Goal: Use online tool/utility: Utilize a website feature to perform a specific function

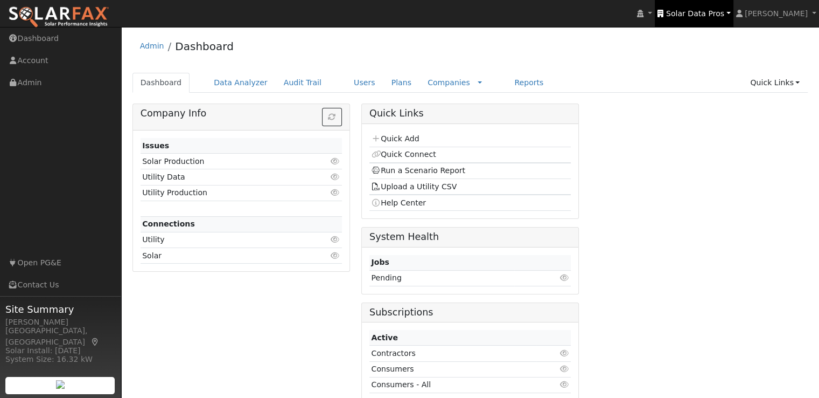
click at [702, 12] on span "Solar Data Pros" at bounding box center [695, 13] width 58 height 9
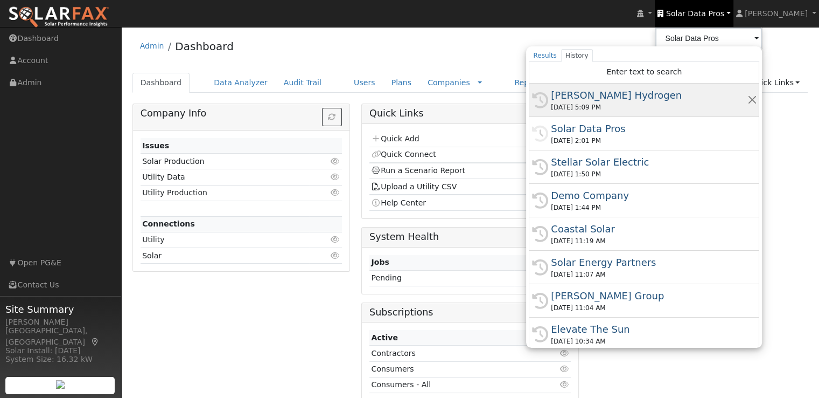
click at [594, 90] on div "Carrisa Hydrogen" at bounding box center [649, 95] width 196 height 15
type input "Carrisa Hydrogen"
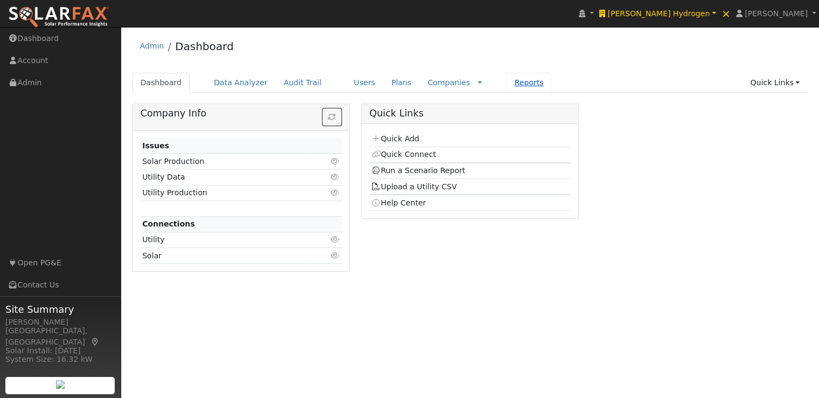
click at [506, 80] on link "Reports" at bounding box center [528, 83] width 45 height 20
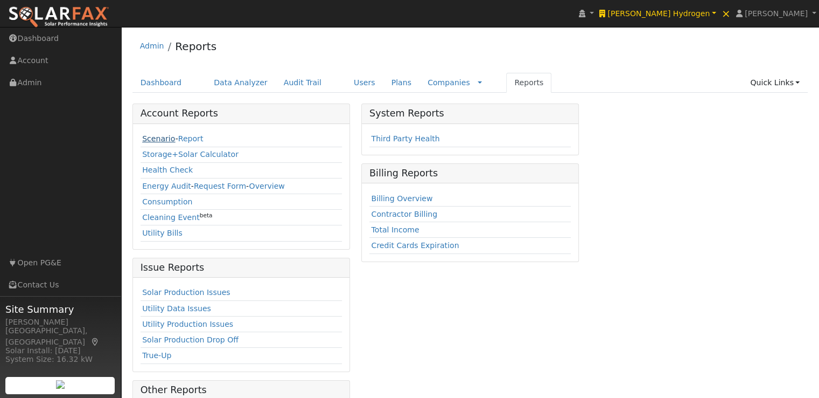
click at [156, 138] on link "Scenario" at bounding box center [158, 138] width 33 height 9
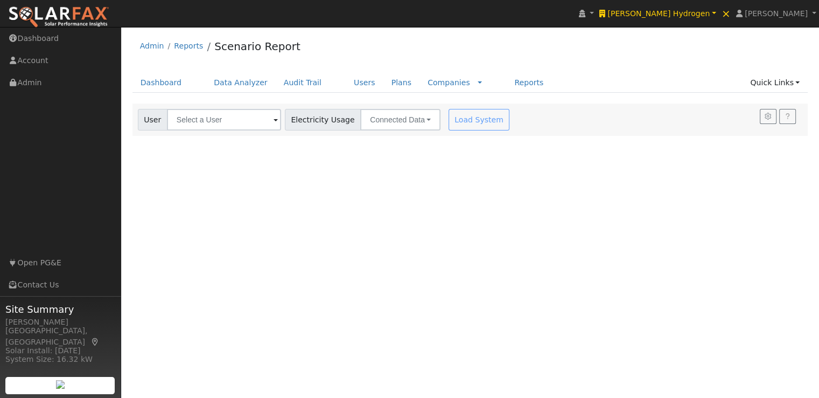
click at [450, 233] on div "User Profile First name Last name Email Email Notifications No Emails No Emails…" at bounding box center [470, 212] width 698 height 371
click at [240, 122] on input "text" at bounding box center [224, 120] width 114 height 22
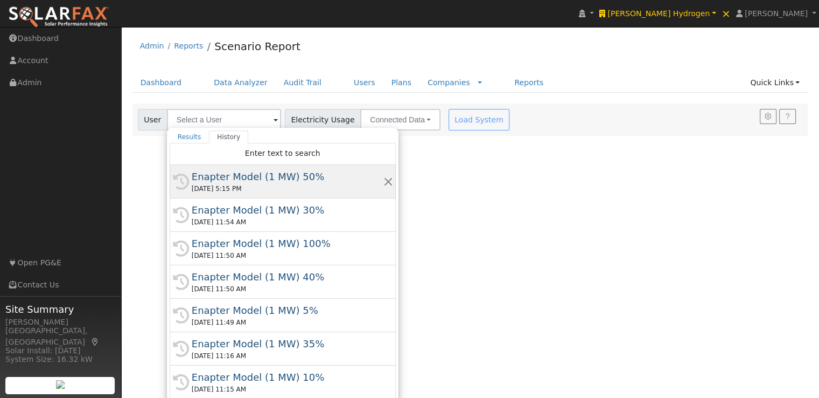
click at [226, 175] on div "Enapter Model (1 MW) 50%" at bounding box center [288, 176] width 192 height 15
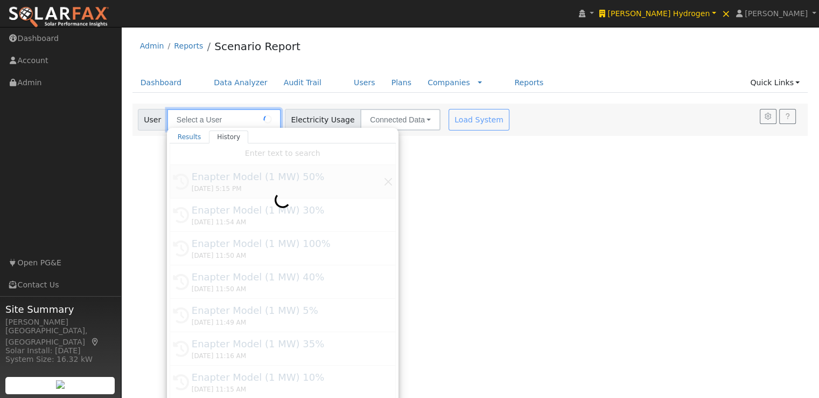
type input "Enapter Model (1 MW) 50%"
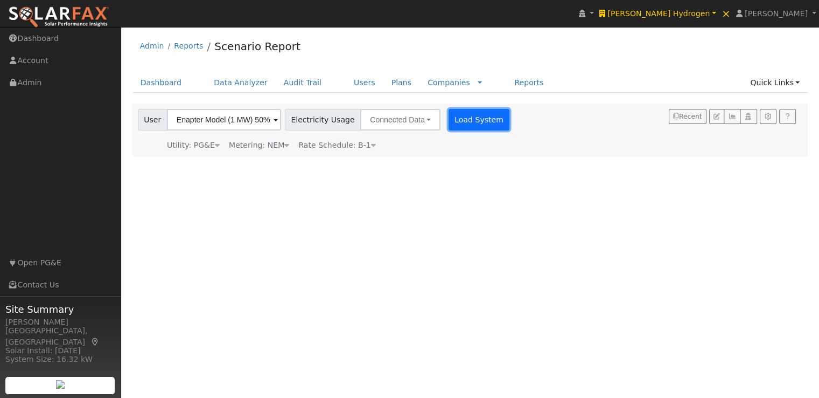
click at [468, 120] on button "Load System" at bounding box center [479, 120] width 61 height 22
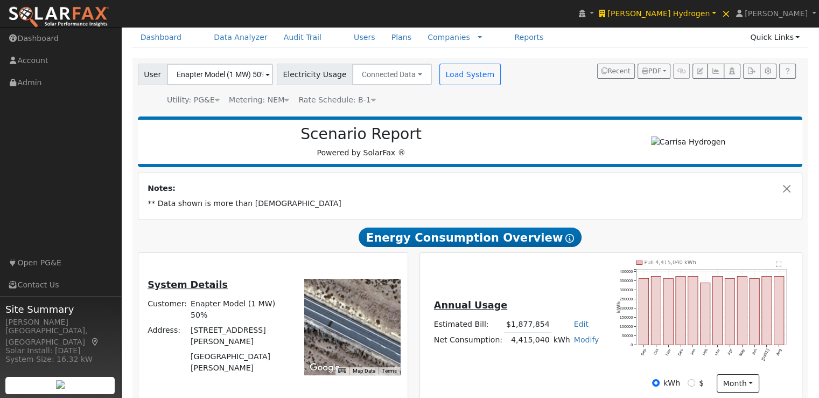
scroll to position [34, 0]
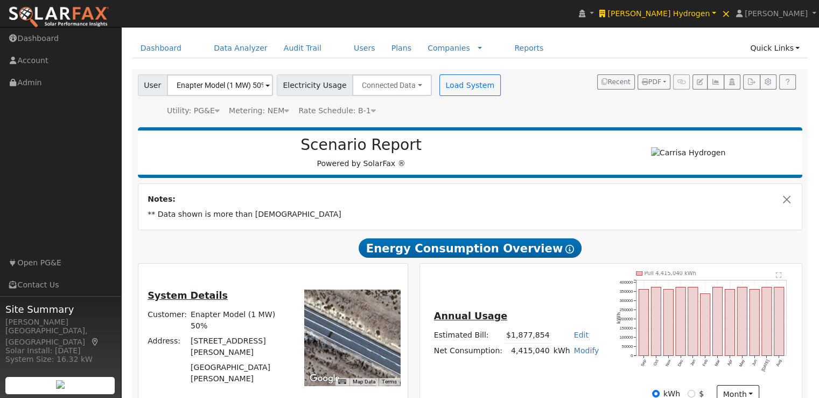
click at [266, 83] on span at bounding box center [268, 86] width 4 height 12
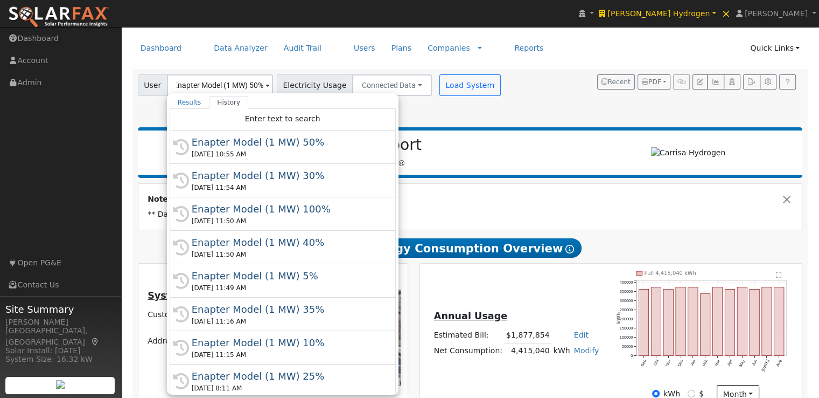
scroll to position [0, 0]
click at [419, 102] on div "Utility: PG&E Pacific Gas & Electric Metering: NEM NEM NEM NBT Rate Schedule: B…" at bounding box center [321, 108] width 370 height 15
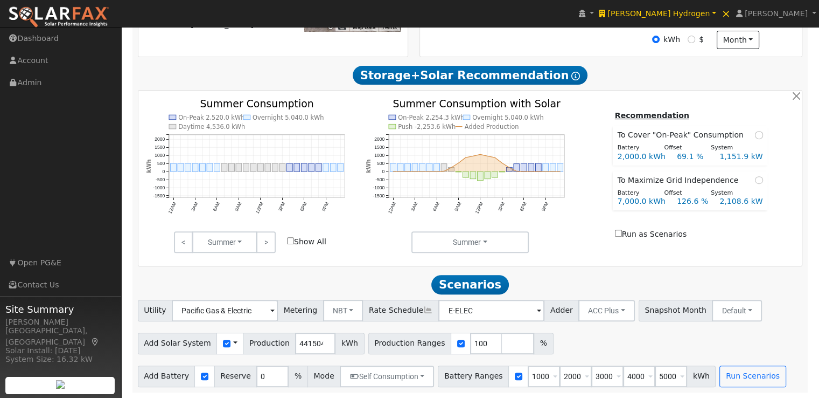
scroll to position [392, 0]
click at [224, 341] on div "Use CSV Data" at bounding box center [230, 343] width 27 height 22
click at [233, 343] on span at bounding box center [235, 342] width 4 height 11
click at [243, 361] on link "Use CSV Data" at bounding box center [262, 361] width 75 height 15
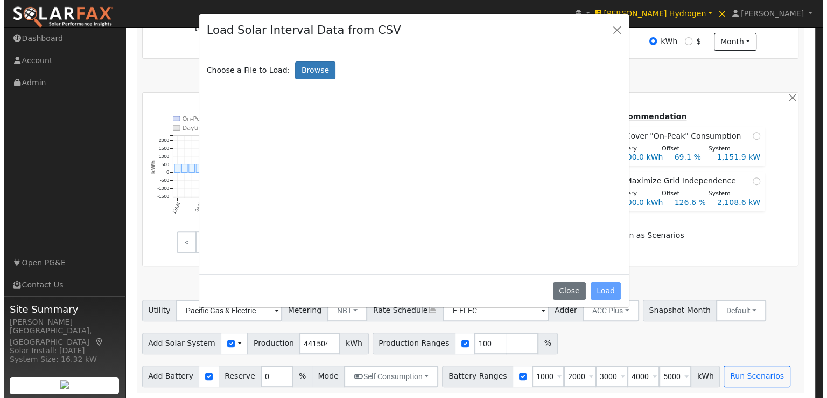
scroll to position [393, 0]
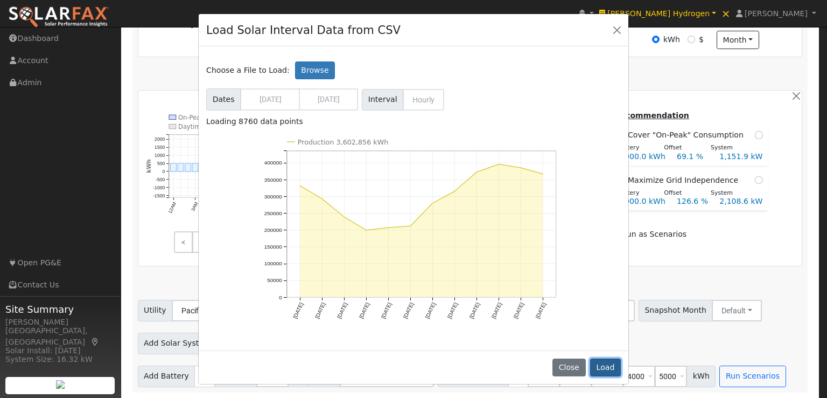
click at [605, 365] on button "Load" at bounding box center [605, 367] width 31 height 18
type input "3602856"
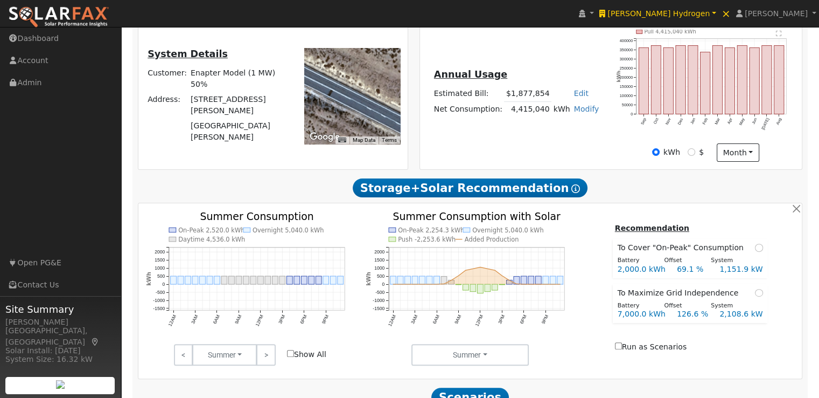
scroll to position [392, 0]
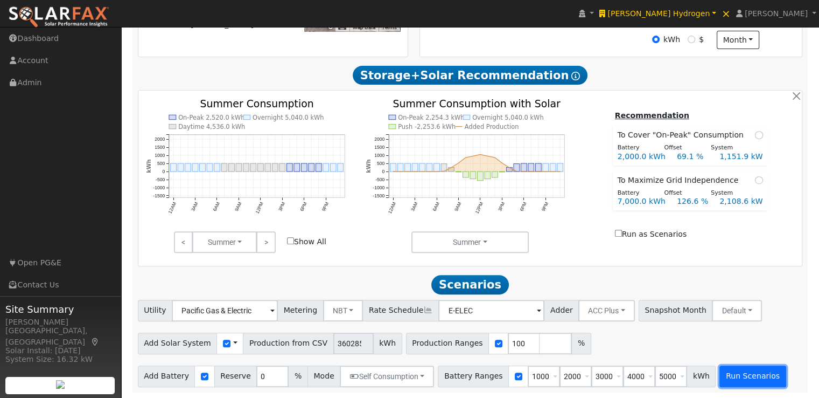
click at [732, 373] on button "Run Scenarios" at bounding box center [753, 376] width 66 height 22
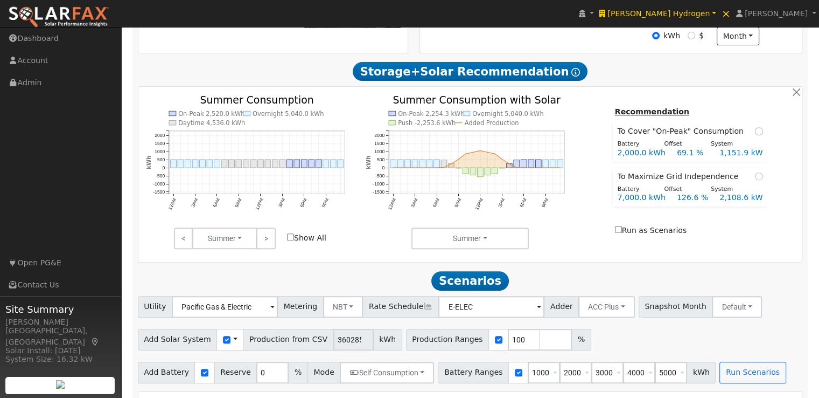
scroll to position [633, 0]
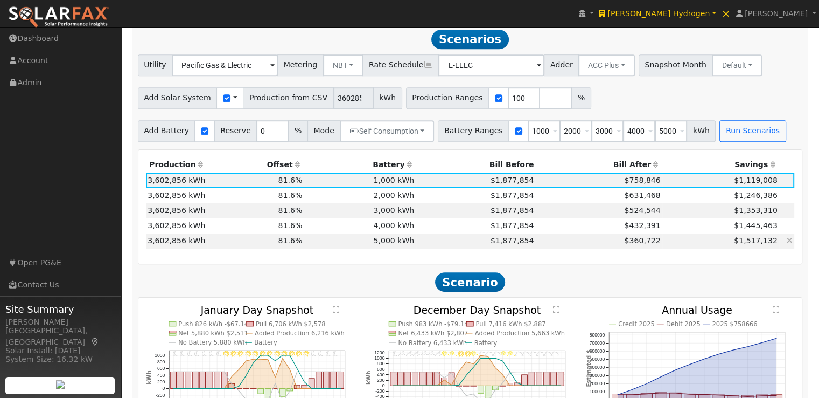
click at [394, 242] on td "5,000 kWh" at bounding box center [360, 240] width 112 height 15
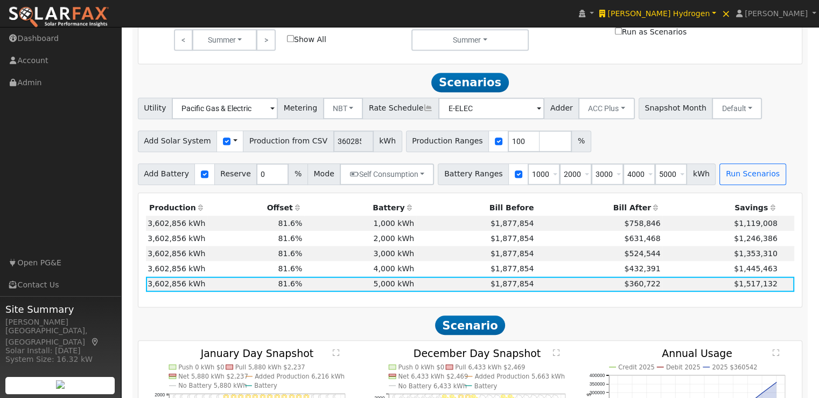
scroll to position [588, 0]
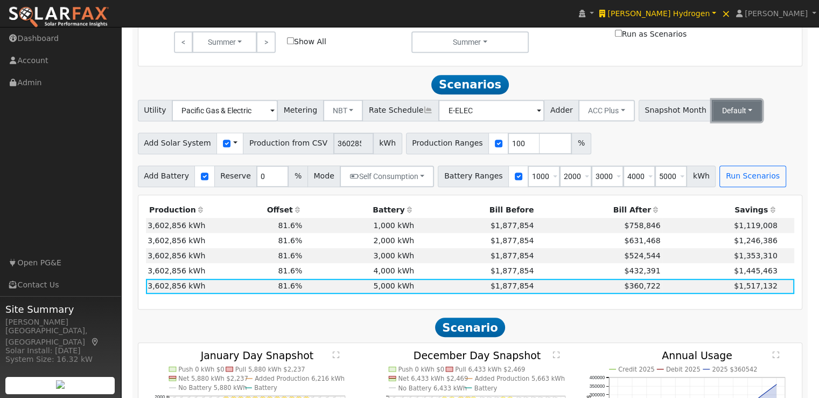
click at [712, 113] on button "Default" at bounding box center [737, 111] width 50 height 22
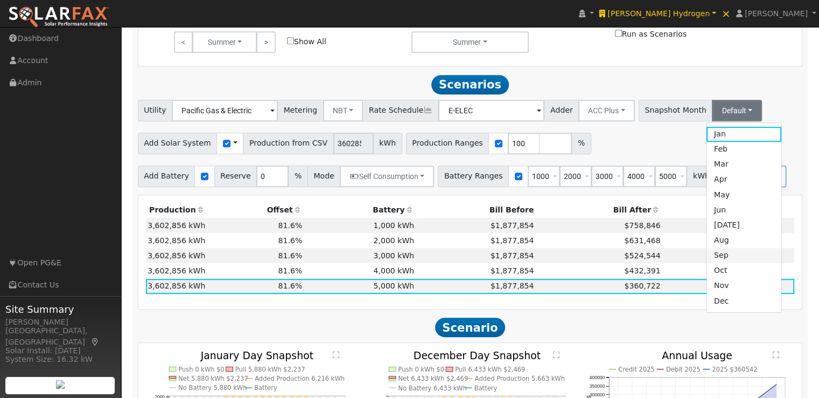
click at [707, 262] on link "Sep" at bounding box center [744, 255] width 75 height 15
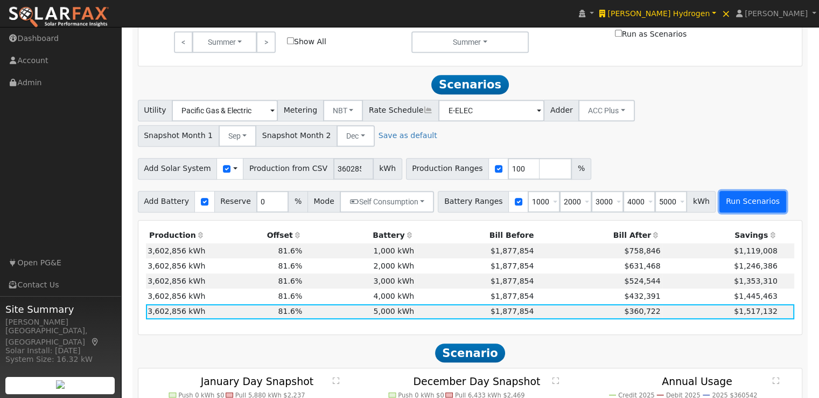
click at [729, 204] on button "Run Scenarios" at bounding box center [753, 202] width 66 height 22
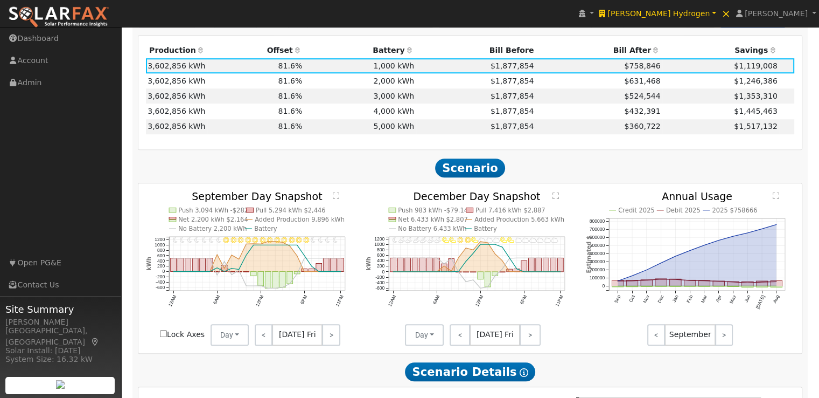
scroll to position [773, 0]
click at [263, 332] on link "<" at bounding box center [264, 334] width 18 height 22
click at [263, 332] on link "<" at bounding box center [263, 334] width 16 height 22
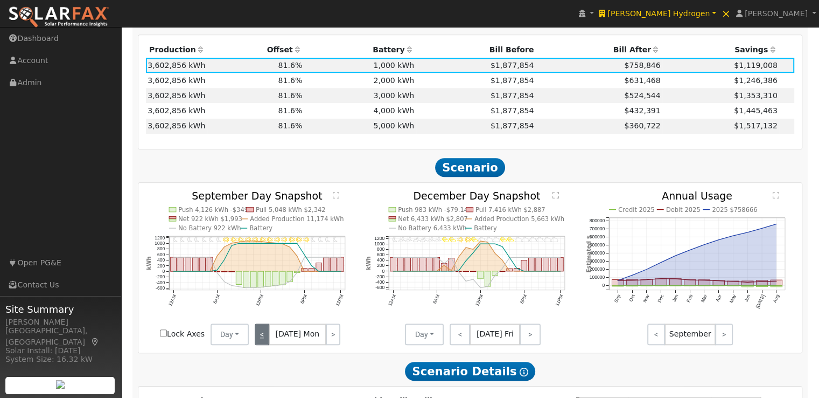
click at [263, 332] on link "<" at bounding box center [262, 334] width 15 height 22
click at [263, 332] on link "<" at bounding box center [264, 334] width 18 height 22
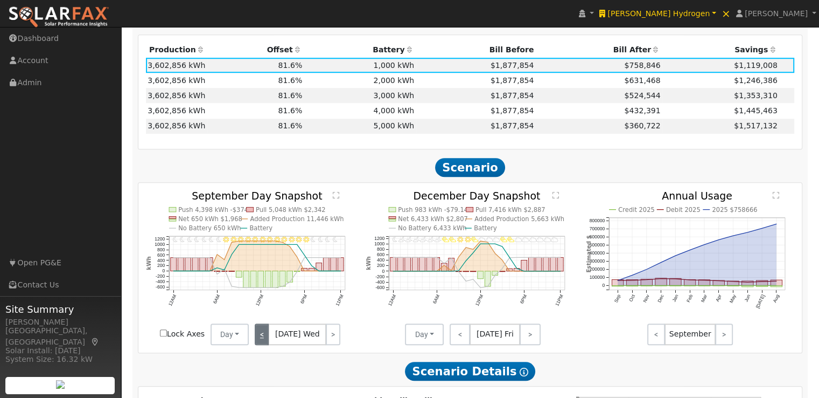
click at [263, 332] on link "<" at bounding box center [262, 334] width 15 height 22
click at [263, 332] on div "< Sep 1 Sun >" at bounding box center [297, 334] width 97 height 22
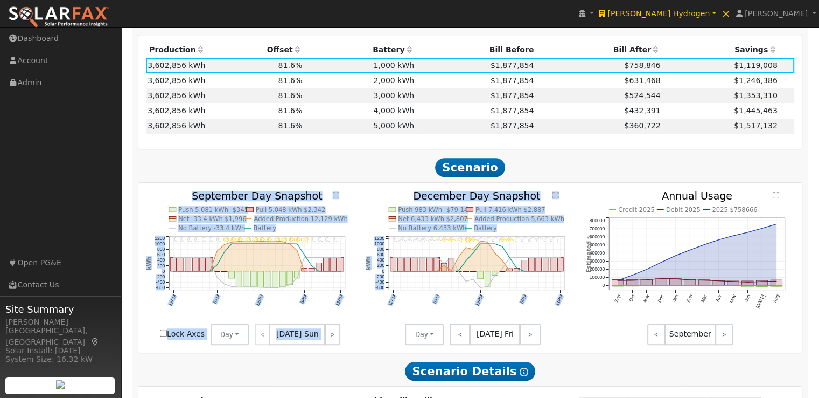
drag, startPoint x: 361, startPoint y: 345, endPoint x: 351, endPoint y: 206, distance: 139.9
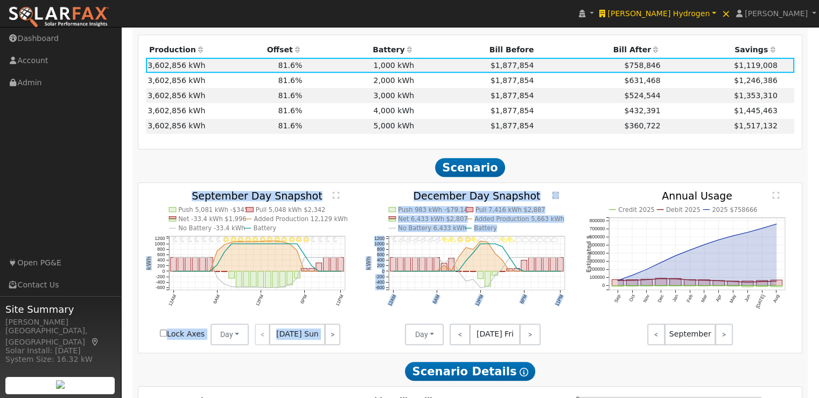
click at [351, 206] on div "11PM - undefined 10PM - Clear 9PM - Clear 8PM - Clear 7PM - Clear 6PM - Clear 5…" at bounding box center [470, 268] width 660 height 154
click at [351, 206] on icon "11PM - undefined 10PM - Clear 9PM - Clear 8PM - Clear 7PM - Clear 6PM - Clear 5…" at bounding box center [250, 265] width 209 height 149
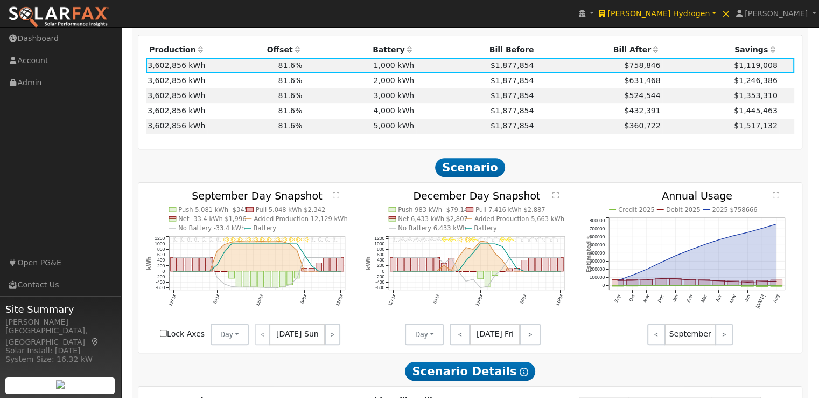
click at [335, 197] on text "" at bounding box center [336, 195] width 6 height 8
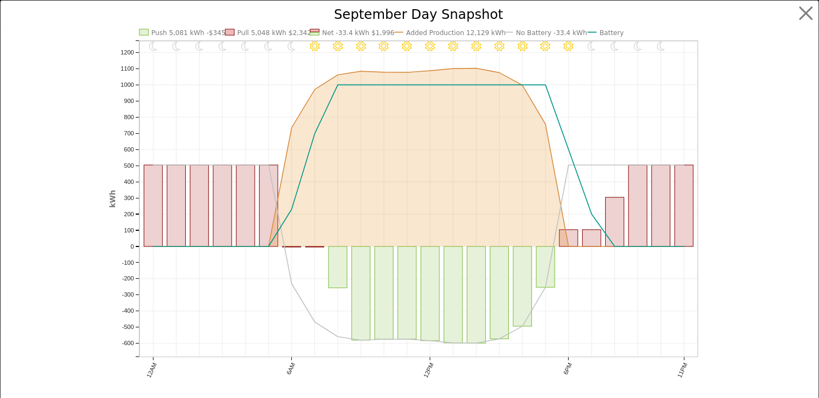
scroll to position [777, 0]
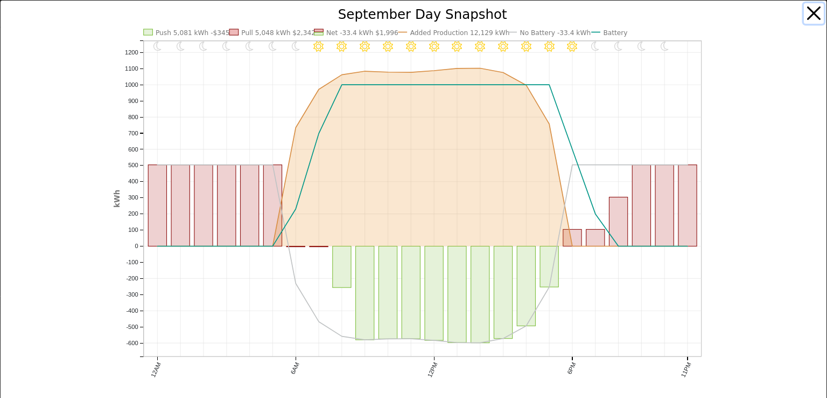
click at [804, 12] on button "button" at bounding box center [814, 13] width 20 height 20
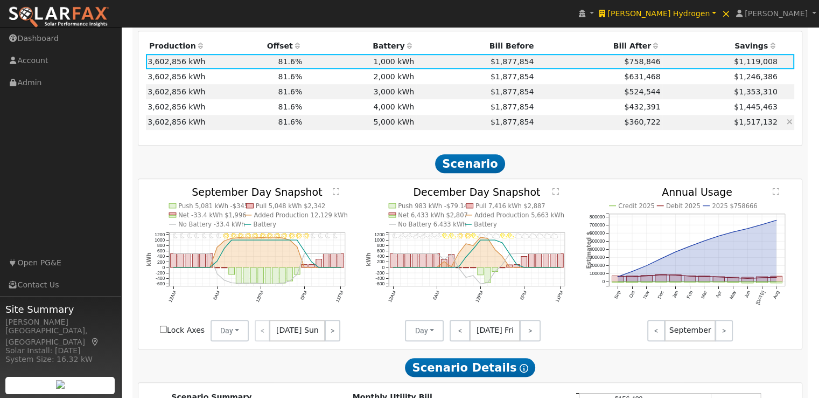
click at [392, 127] on td "5,000 kWh" at bounding box center [360, 122] width 112 height 15
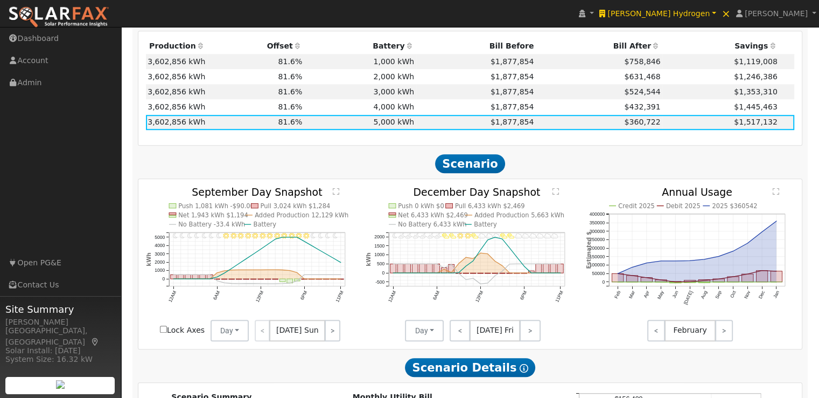
click at [338, 194] on text "" at bounding box center [336, 191] width 6 height 8
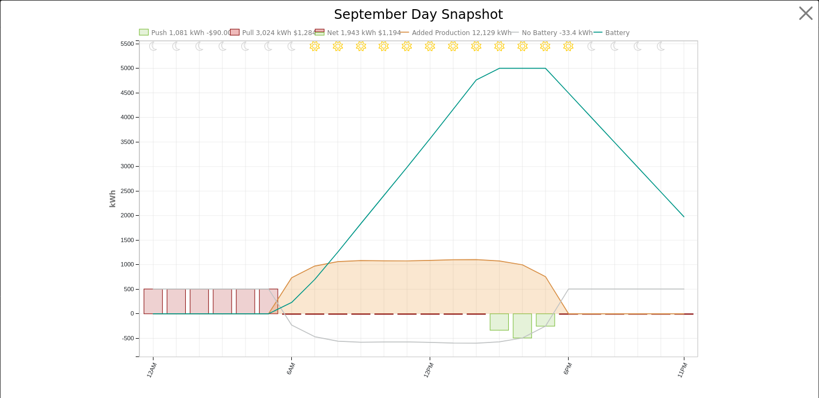
scroll to position [780, 0]
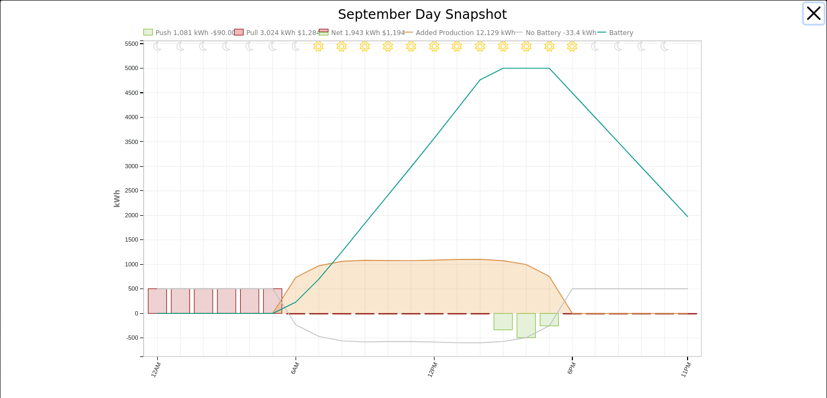
click at [806, 8] on button "button" at bounding box center [814, 13] width 20 height 20
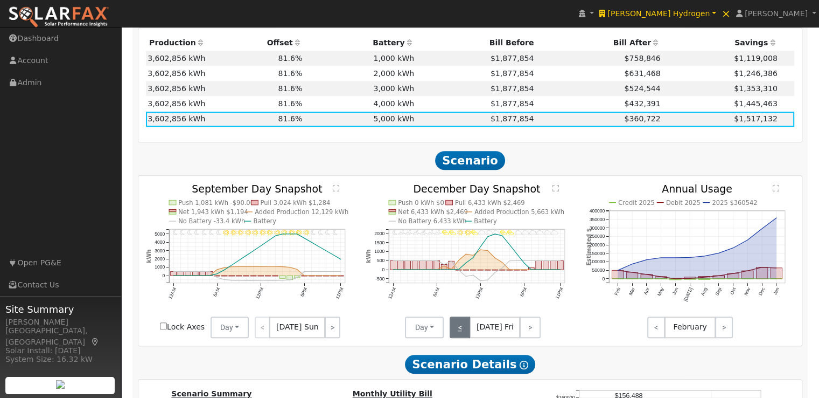
click at [462, 329] on link "<" at bounding box center [460, 327] width 21 height 22
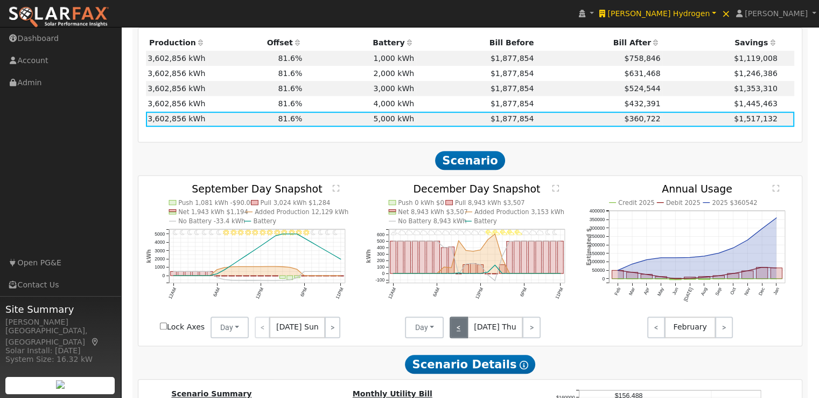
click at [462, 329] on link "<" at bounding box center [459, 327] width 18 height 22
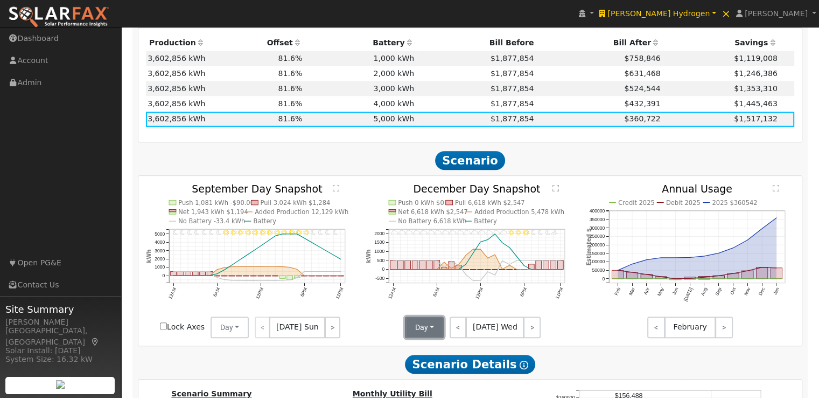
click at [431, 331] on button "Day" at bounding box center [424, 327] width 39 height 22
click at [424, 369] on link "Month Average" at bounding box center [443, 365] width 75 height 15
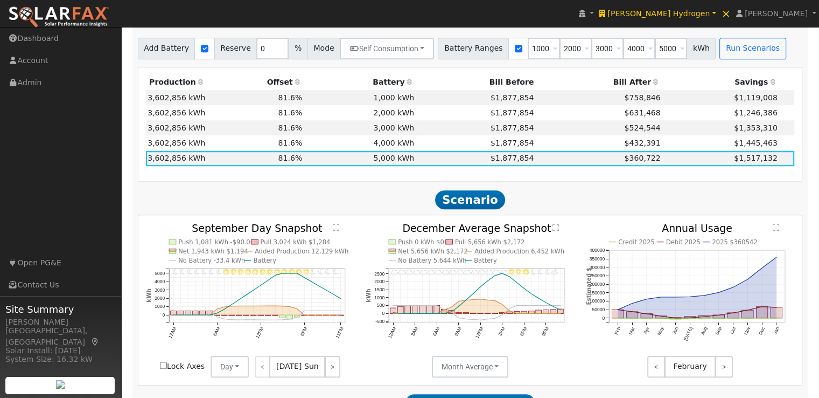
scroll to position [741, 0]
click at [389, 99] on td "1,000 kWh" at bounding box center [360, 97] width 112 height 15
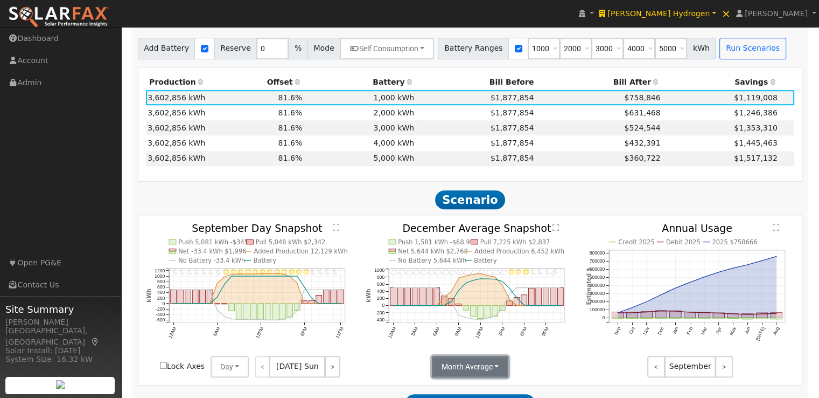
click at [480, 375] on button "Month Average" at bounding box center [470, 367] width 77 height 22
click at [452, 366] on button "Month Average" at bounding box center [470, 367] width 77 height 22
click at [449, 328] on link "Day" at bounding box center [469, 326] width 75 height 15
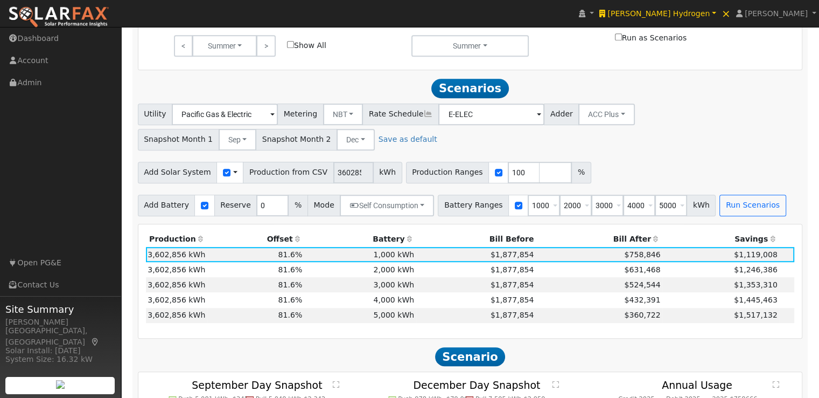
scroll to position [584, 0]
click at [342, 143] on button "Dec" at bounding box center [356, 140] width 38 height 22
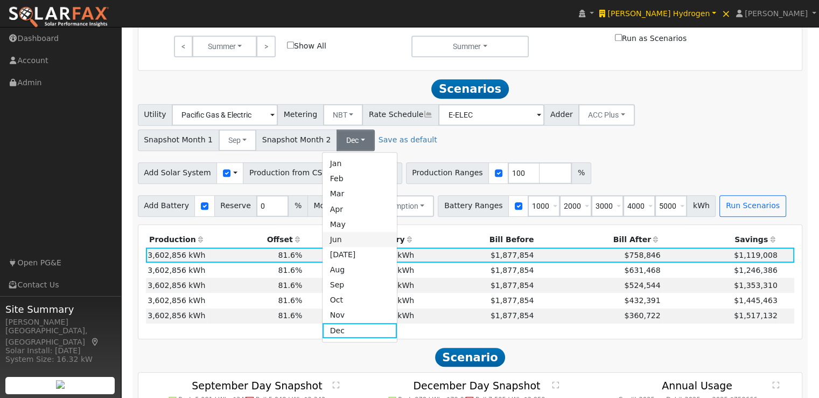
click at [345, 246] on link "Jun" at bounding box center [360, 239] width 75 height 15
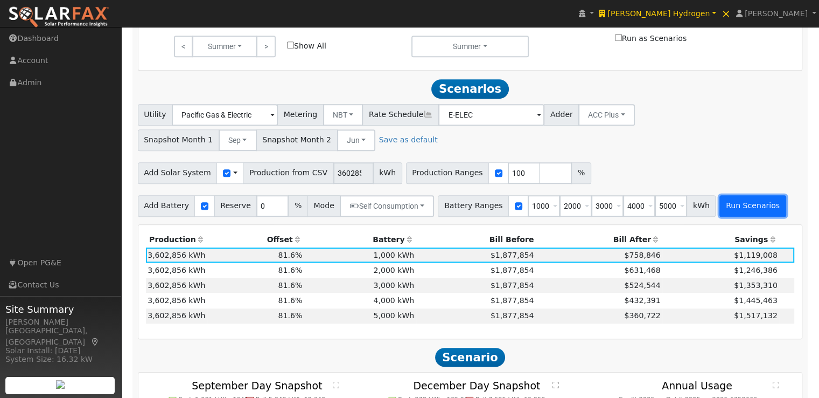
click at [729, 207] on button "Run Scenarios" at bounding box center [753, 206] width 66 height 22
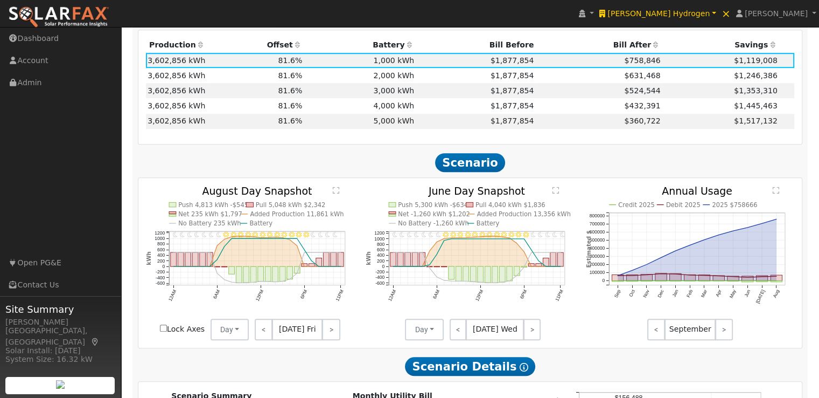
scroll to position [778, 0]
click at [388, 125] on td "5,000 kWh" at bounding box center [360, 121] width 112 height 15
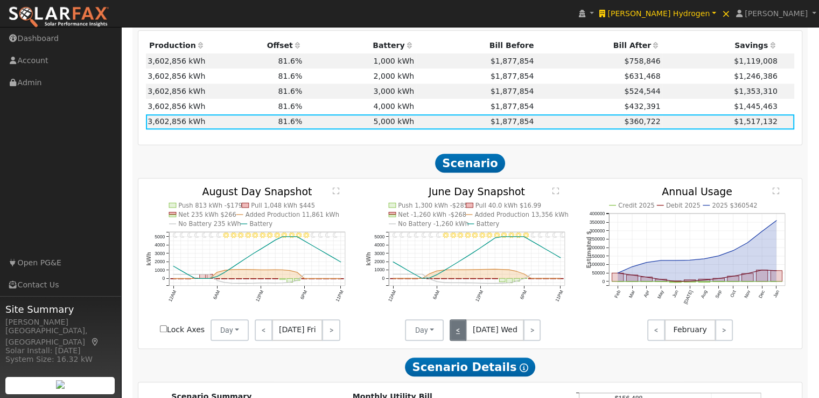
click at [459, 337] on link "<" at bounding box center [458, 330] width 17 height 22
click at [459, 337] on link "<" at bounding box center [459, 330] width 19 height 22
click at [459, 337] on link "<" at bounding box center [459, 330] width 18 height 22
click at [459, 337] on link "<" at bounding box center [459, 330] width 19 height 22
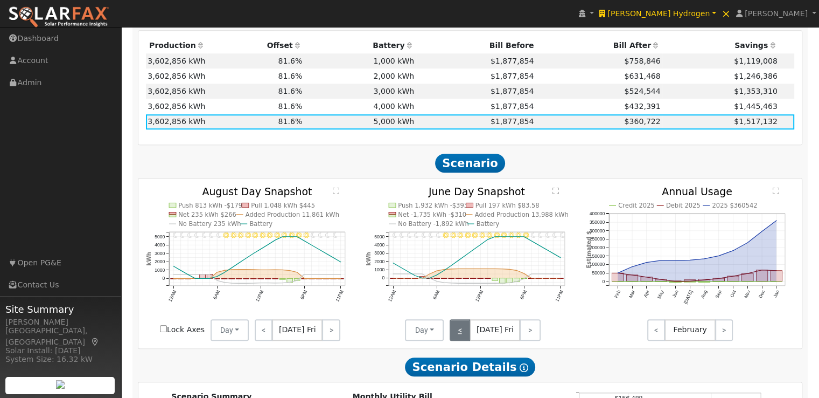
click at [459, 337] on link "<" at bounding box center [460, 330] width 21 height 22
click at [459, 337] on link "<" at bounding box center [459, 330] width 18 height 22
click at [459, 337] on link "<" at bounding box center [458, 330] width 17 height 22
click at [459, 337] on link "<" at bounding box center [459, 330] width 19 height 22
click at [459, 337] on link "<" at bounding box center [458, 330] width 17 height 22
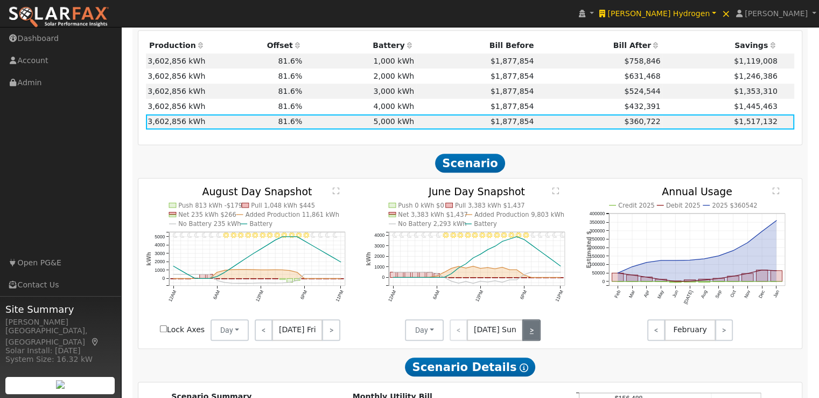
click at [528, 333] on link ">" at bounding box center [531, 330] width 18 height 22
click at [529, 334] on link ">" at bounding box center [532, 330] width 17 height 22
click at [529, 334] on link ">" at bounding box center [531, 330] width 19 height 22
click at [529, 334] on link ">" at bounding box center [532, 330] width 17 height 22
click at [529, 334] on link ">" at bounding box center [531, 330] width 18 height 22
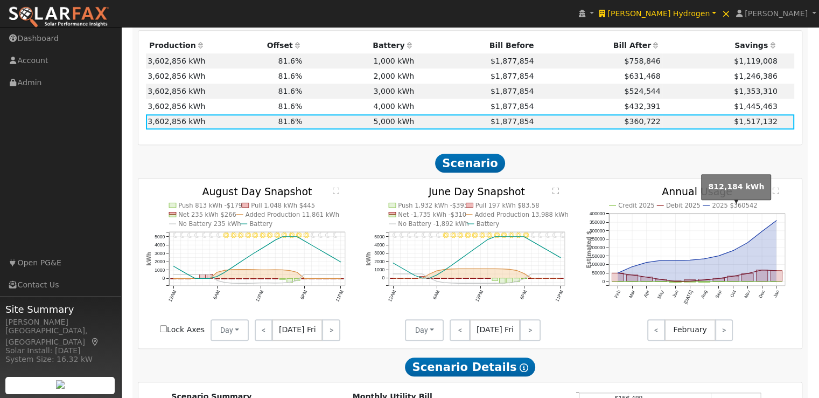
click at [724, 206] on text "2025 $360542" at bounding box center [735, 205] width 45 height 8
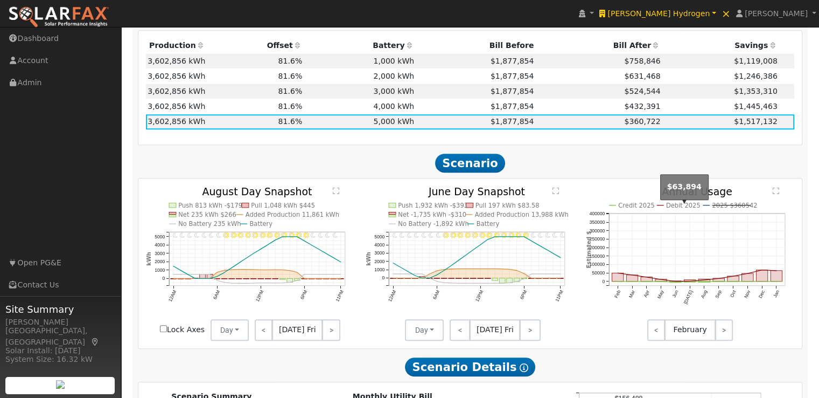
click at [679, 208] on text "Debit 2025" at bounding box center [683, 205] width 34 height 8
click at [632, 208] on text "Credit 2025" at bounding box center [636, 205] width 37 height 8
click at [528, 334] on link ">" at bounding box center [530, 330] width 21 height 22
click at [493, 252] on icon "11PM - Clear 10PM - Clear 9PM - Clear 8PM - Clear 7PM - Clear 6PM - Clear 5PM -…" at bounding box center [470, 260] width 209 height 149
click at [526, 331] on link ">" at bounding box center [530, 330] width 19 height 22
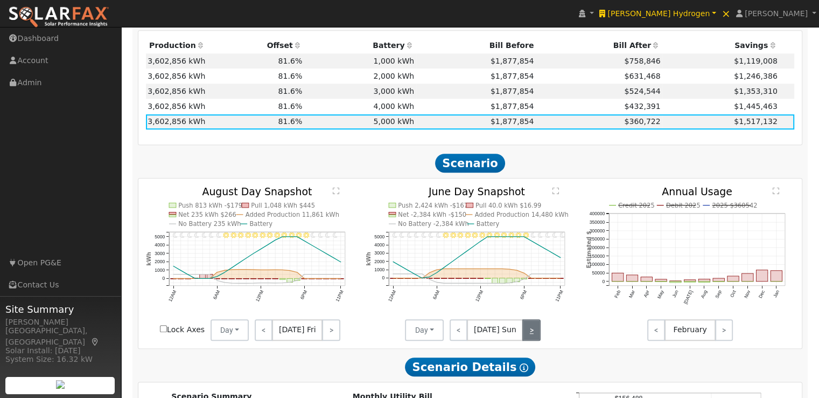
click at [526, 331] on link ">" at bounding box center [531, 330] width 18 height 22
click at [526, 331] on link ">" at bounding box center [532, 330] width 17 height 22
click at [420, 281] on icon "11PM - MostlyCloudy 10PM - MostlyClear 9PM - MostlyClear 8PM - MostlyClear 7PM …" at bounding box center [470, 260] width 209 height 149
click at [413, 308] on icon "11PM - MostlyCloudy 10PM - MostlyClear 9PM - MostlyClear 8PM - MostlyClear 7PM …" at bounding box center [470, 260] width 209 height 149
click at [529, 332] on link ">" at bounding box center [531, 330] width 19 height 22
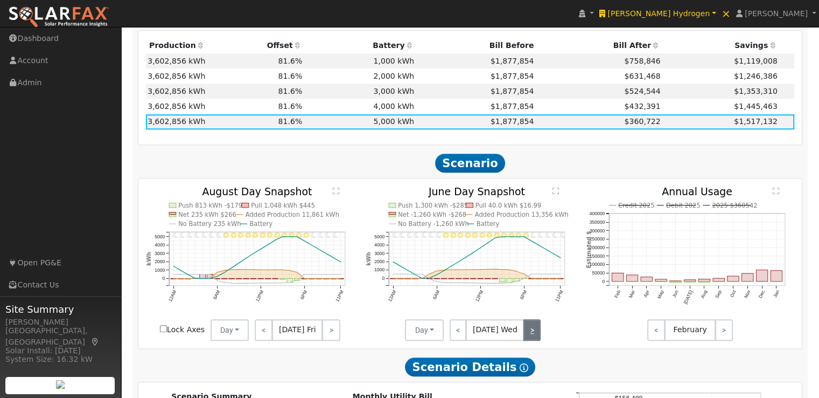
click at [529, 332] on link ">" at bounding box center [532, 330] width 17 height 22
click at [529, 332] on link ">" at bounding box center [531, 330] width 18 height 22
click at [529, 332] on link ">" at bounding box center [530, 330] width 21 height 22
click at [529, 332] on link ">" at bounding box center [530, 330] width 19 height 22
click at [529, 332] on link ">" at bounding box center [531, 330] width 18 height 22
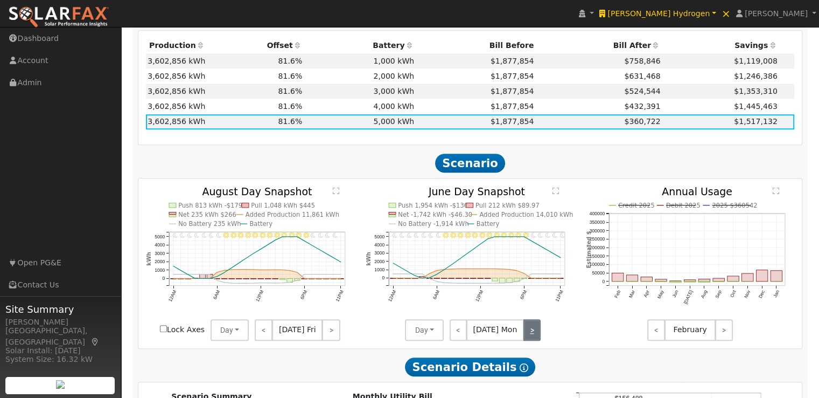
click at [529, 332] on link ">" at bounding box center [532, 330] width 17 height 22
click at [529, 332] on link ">" at bounding box center [531, 330] width 19 height 22
click at [529, 332] on link ">" at bounding box center [532, 330] width 17 height 22
click at [529, 332] on link ">" at bounding box center [531, 330] width 18 height 22
click at [529, 332] on link ">" at bounding box center [530, 330] width 21 height 22
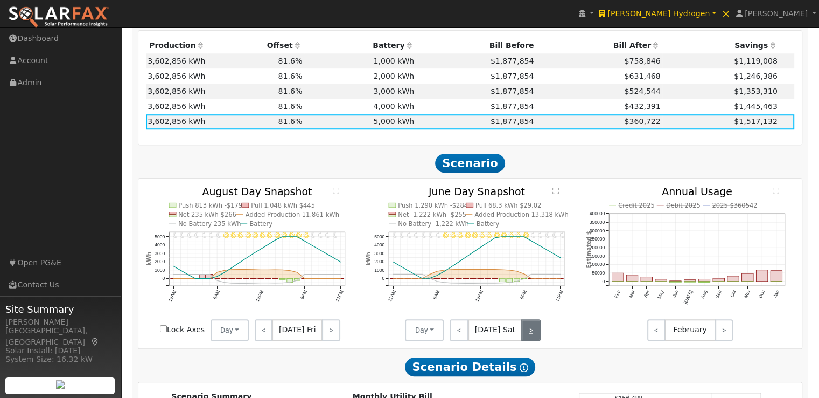
click at [529, 332] on link ">" at bounding box center [530, 330] width 19 height 22
click at [529, 332] on link ">" at bounding box center [531, 330] width 18 height 22
click at [529, 332] on link ">" at bounding box center [532, 330] width 17 height 22
click at [529, 332] on link ">" at bounding box center [531, 330] width 19 height 22
click at [527, 336] on link ">" at bounding box center [532, 330] width 17 height 22
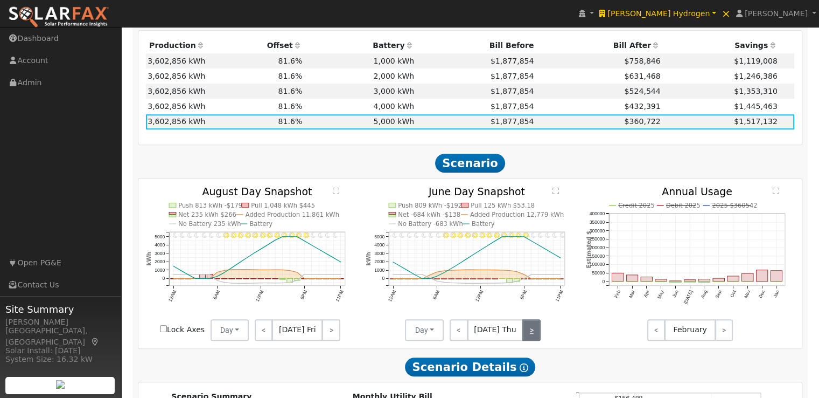
click at [527, 336] on link ">" at bounding box center [531, 330] width 18 height 22
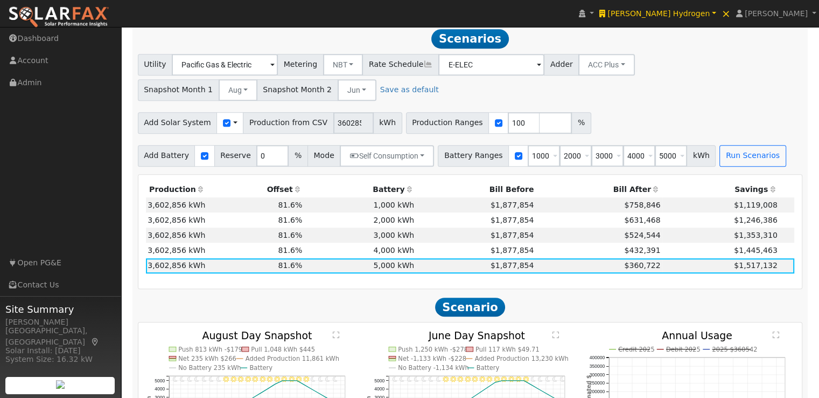
scroll to position [633, 0]
click at [530, 157] on input "1000" at bounding box center [544, 156] width 32 height 22
type input "2000"
type input "3000"
type input "4000"
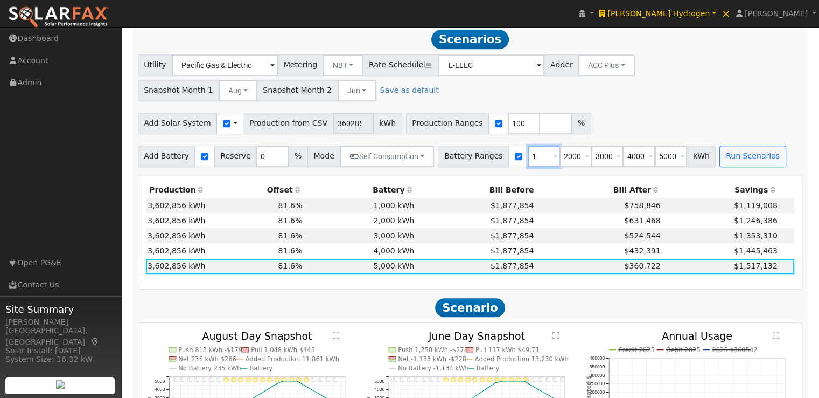
type input "5000"
type input "2000"
click at [655, 159] on input "number" at bounding box center [671, 156] width 32 height 22
type input "3"
type input "6000"
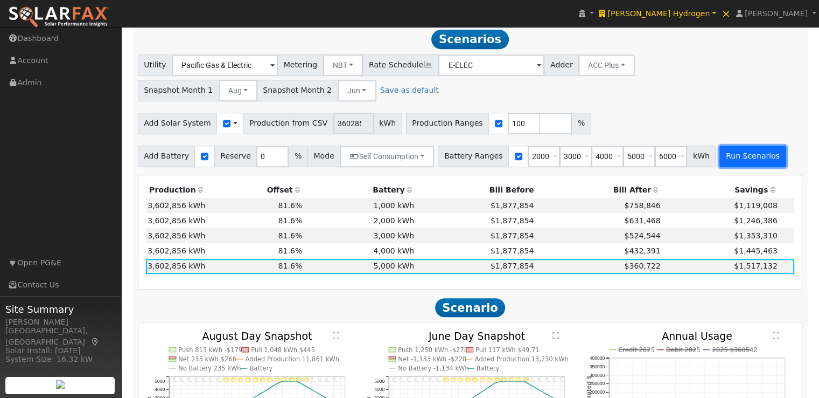
click at [727, 160] on button "Run Scenarios" at bounding box center [753, 156] width 66 height 22
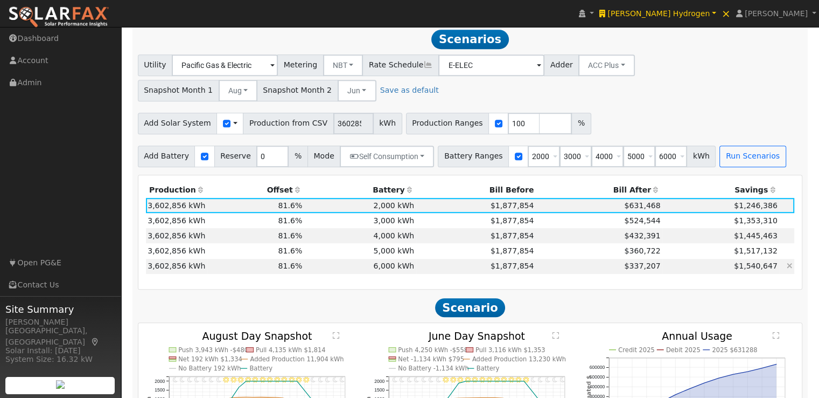
click at [422, 266] on td "$1,877,854" at bounding box center [476, 266] width 120 height 15
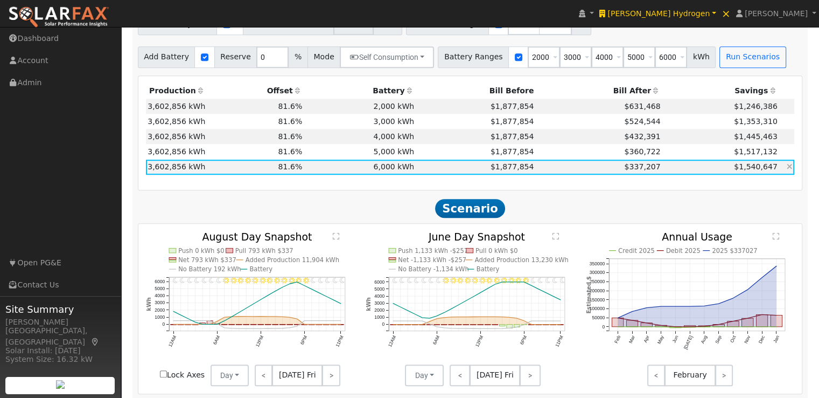
scroll to position [763, 0]
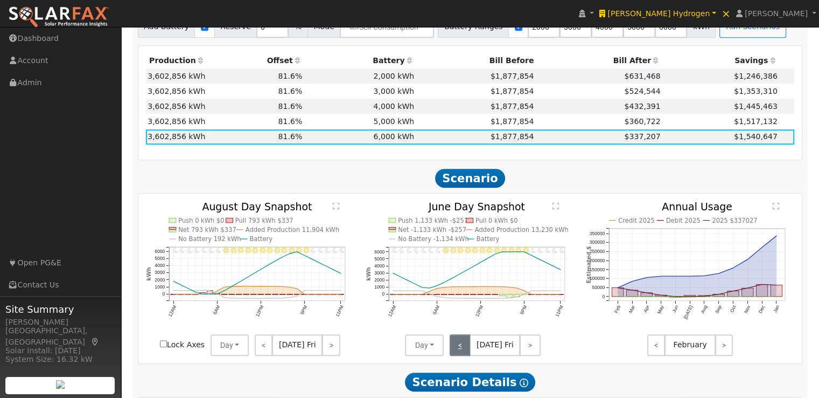
click at [458, 345] on link "<" at bounding box center [460, 345] width 21 height 22
click at [458, 345] on link "<" at bounding box center [459, 345] width 18 height 22
click at [458, 345] on link "<" at bounding box center [458, 345] width 17 height 22
click at [458, 345] on link "<" at bounding box center [459, 345] width 19 height 22
click at [458, 345] on link "<" at bounding box center [458, 345] width 17 height 22
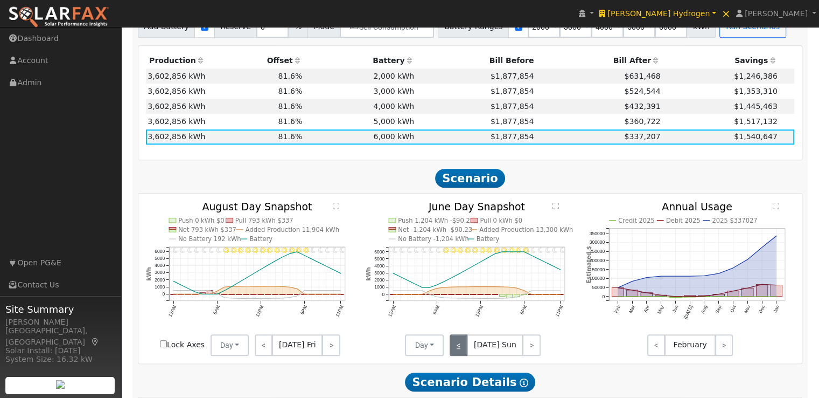
click at [458, 345] on link "<" at bounding box center [459, 345] width 18 height 22
click at [459, 347] on link "<" at bounding box center [459, 345] width 19 height 22
click at [459, 347] on link "<" at bounding box center [460, 345] width 21 height 22
click at [459, 347] on link "<" at bounding box center [459, 345] width 18 height 22
click at [459, 347] on link "<" at bounding box center [458, 345] width 17 height 22
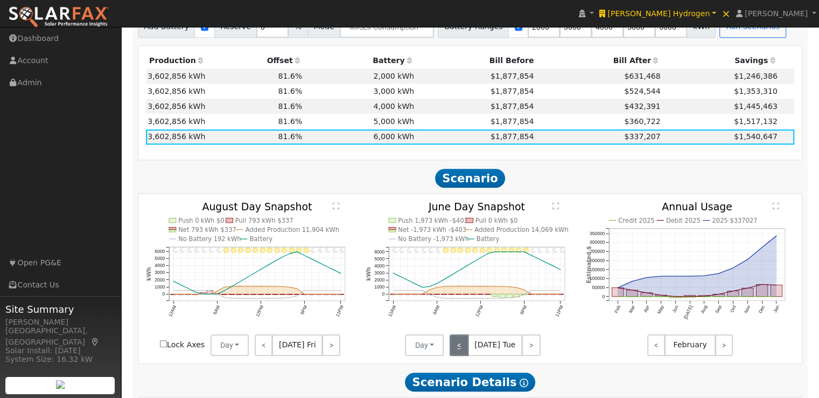
click at [459, 347] on link "<" at bounding box center [459, 345] width 19 height 22
click at [459, 347] on link "<" at bounding box center [458, 345] width 17 height 22
click at [459, 347] on link "<" at bounding box center [459, 345] width 18 height 22
click at [689, 224] on text "Debit 2025" at bounding box center [683, 220] width 34 height 8
click at [722, 222] on text "2025 $337027" at bounding box center [735, 220] width 45 height 8
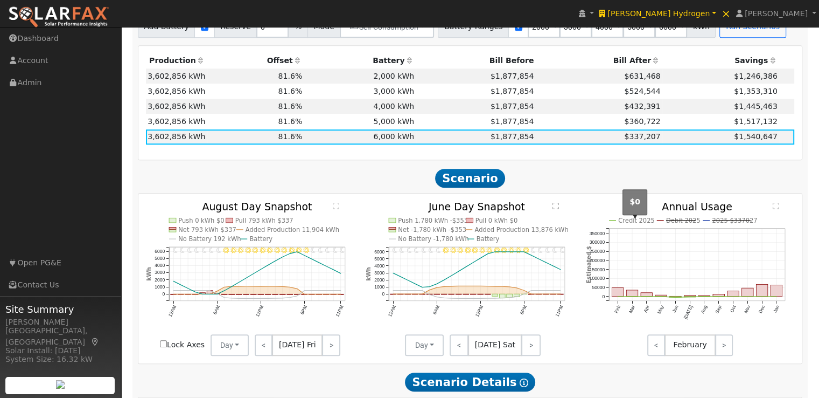
click at [627, 224] on text "Credit 2025" at bounding box center [636, 220] width 37 height 8
click at [384, 123] on td "5,000 kWh" at bounding box center [360, 121] width 112 height 15
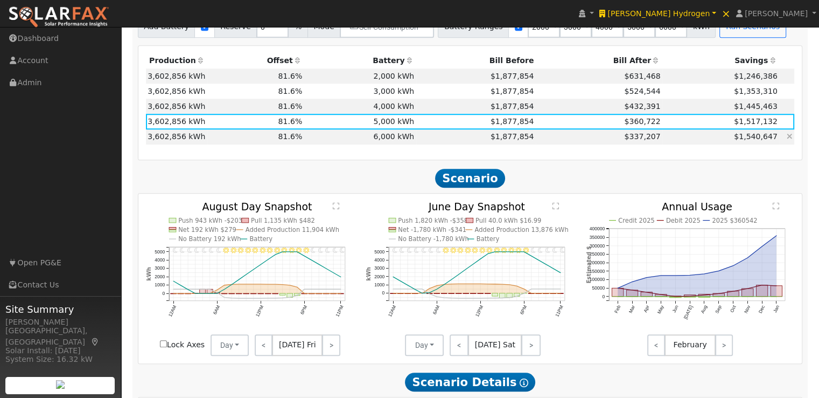
click at [386, 140] on td "6,000 kWh" at bounding box center [360, 136] width 112 height 15
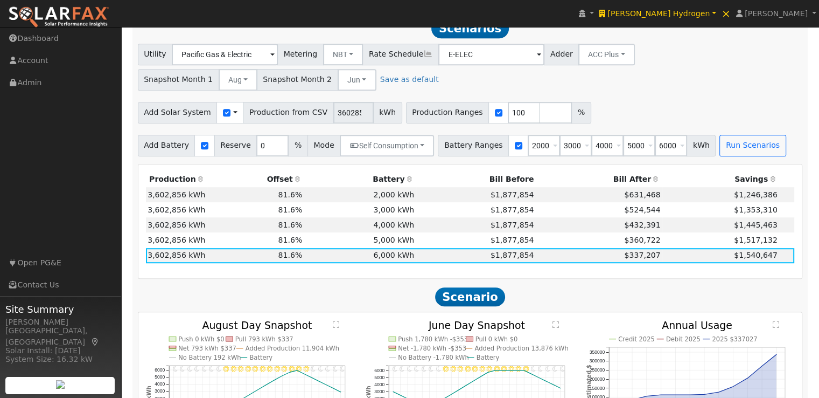
scroll to position [612, 0]
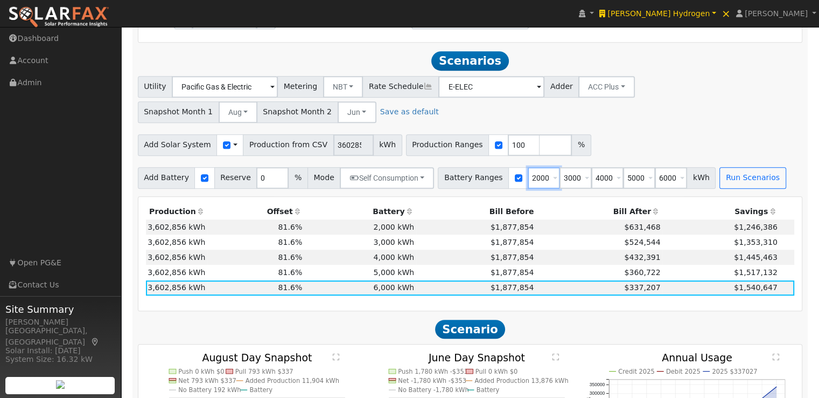
click at [529, 182] on input "2000" at bounding box center [544, 178] width 32 height 22
type input "3000"
type input "4000"
type input "5000"
type input "6000"
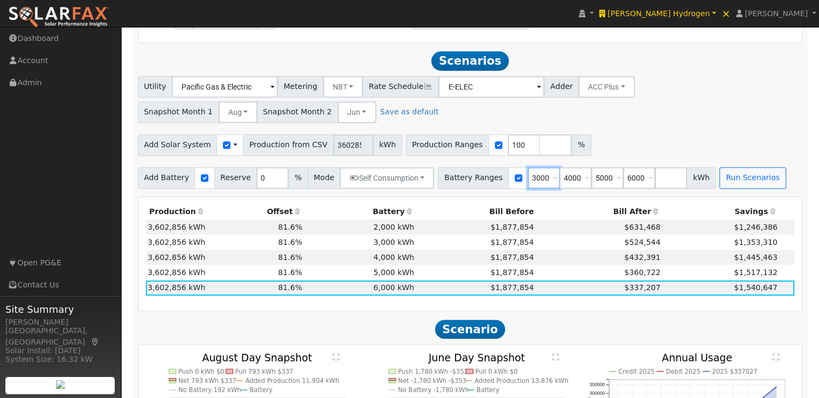
type input "3000"
click at [656, 182] on input "number" at bounding box center [671, 178] width 32 height 22
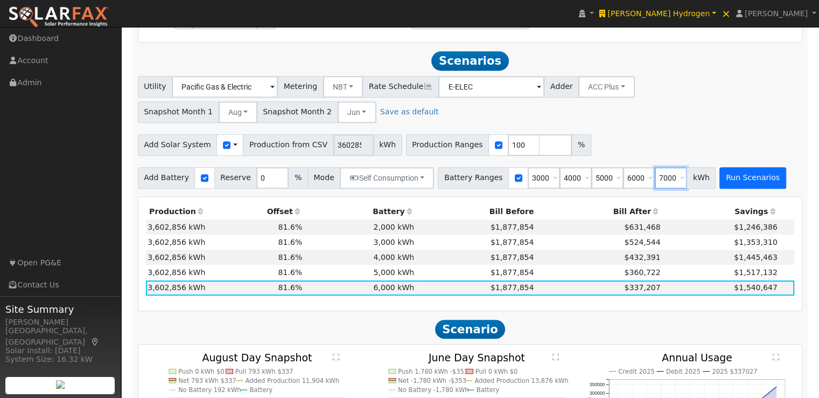
type input "7000"
click at [720, 178] on button "Run Scenarios" at bounding box center [753, 178] width 66 height 22
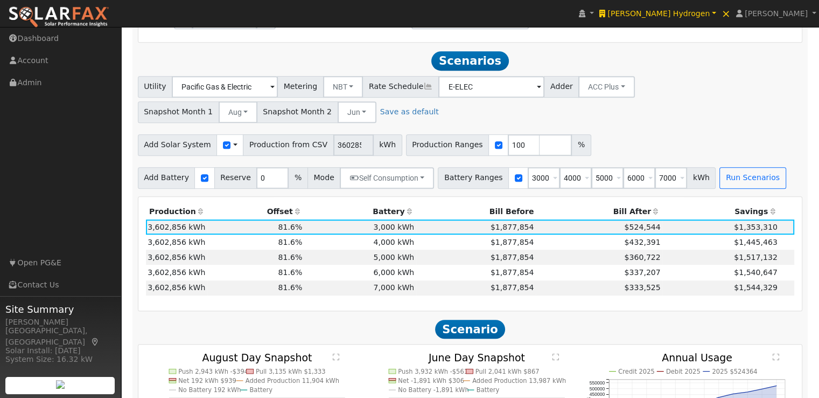
scroll to position [633, 0]
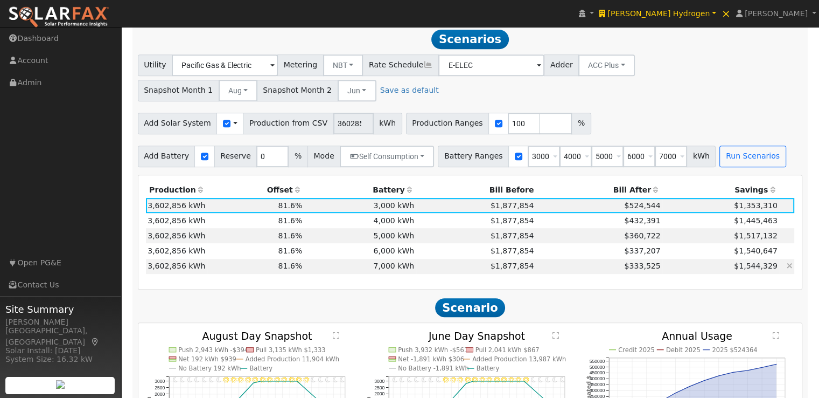
click at [401, 269] on td "7,000 kWh" at bounding box center [360, 266] width 112 height 15
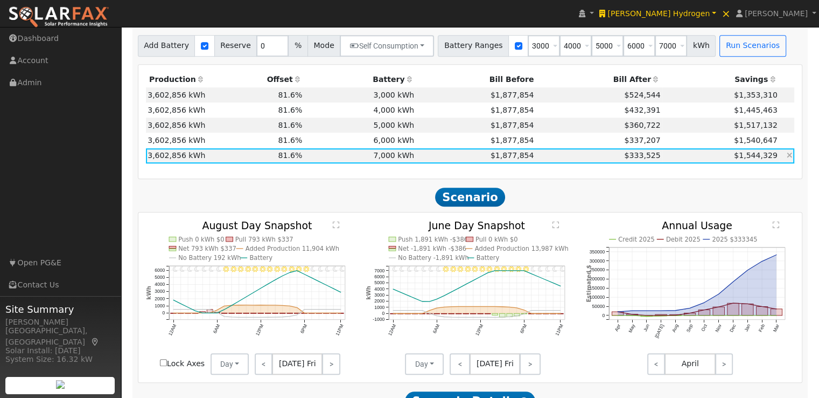
scroll to position [747, 0]
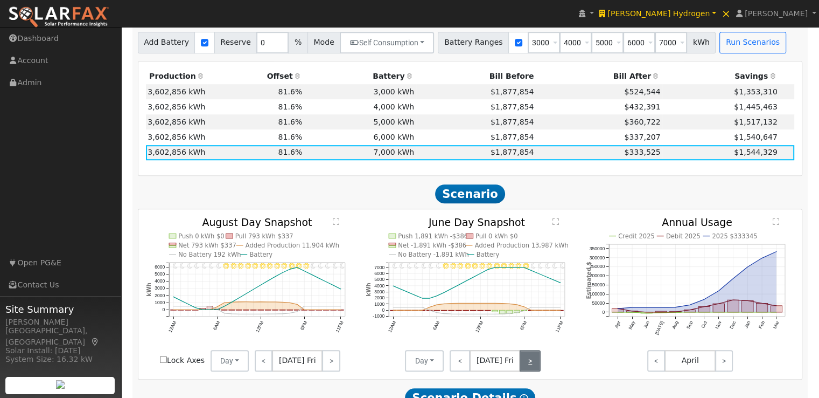
click at [531, 360] on link ">" at bounding box center [530, 361] width 21 height 22
click at [531, 360] on link ">" at bounding box center [530, 361] width 19 height 22
click at [531, 360] on link ">" at bounding box center [531, 361] width 18 height 22
click at [531, 360] on link ">" at bounding box center [532, 361] width 17 height 22
click at [531, 360] on link ">" at bounding box center [531, 361] width 19 height 22
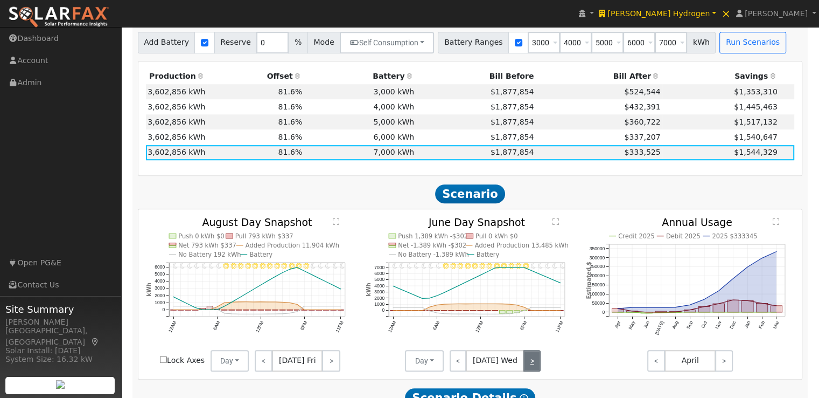
click at [531, 360] on link ">" at bounding box center [532, 361] width 17 height 22
click at [531, 360] on link ">" at bounding box center [531, 361] width 18 height 22
click at [531, 360] on link ">" at bounding box center [530, 361] width 21 height 22
click at [531, 360] on link ">" at bounding box center [530, 361] width 19 height 22
click at [526, 366] on link ">" at bounding box center [531, 361] width 18 height 22
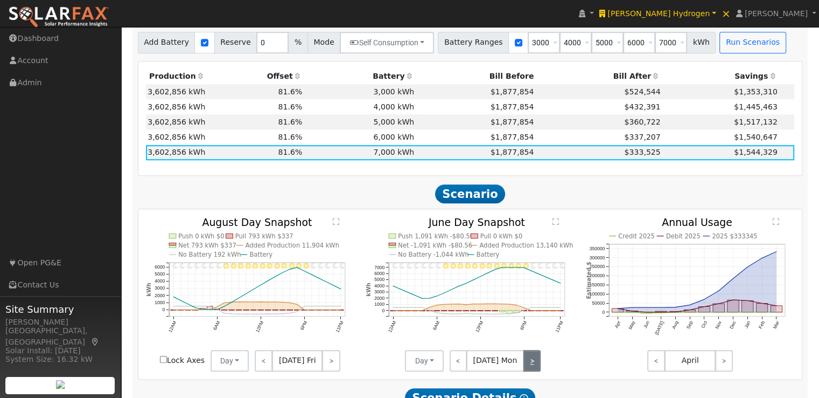
click at [526, 366] on link ">" at bounding box center [532, 361] width 17 height 22
click at [526, 366] on link ">" at bounding box center [531, 361] width 19 height 22
click at [526, 366] on link ">" at bounding box center [532, 361] width 17 height 22
click at [526, 366] on link ">" at bounding box center [531, 361] width 18 height 22
click at [526, 366] on link ">" at bounding box center [530, 361] width 21 height 22
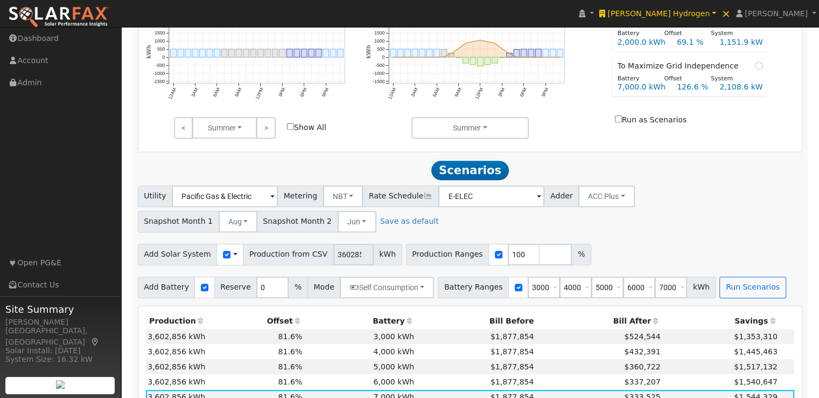
scroll to position [498, 0]
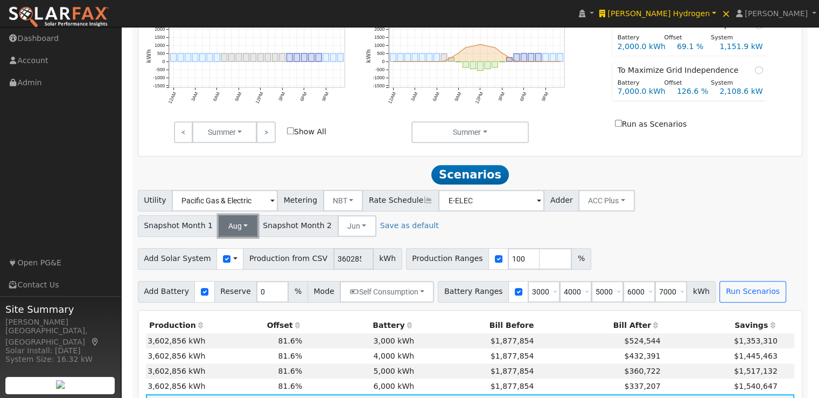
click at [236, 228] on button "Aug" at bounding box center [238, 226] width 39 height 22
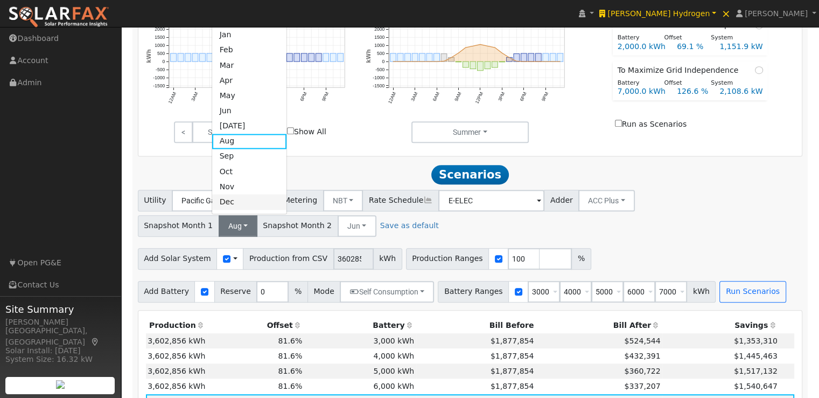
click at [239, 206] on link "Dec" at bounding box center [249, 201] width 75 height 15
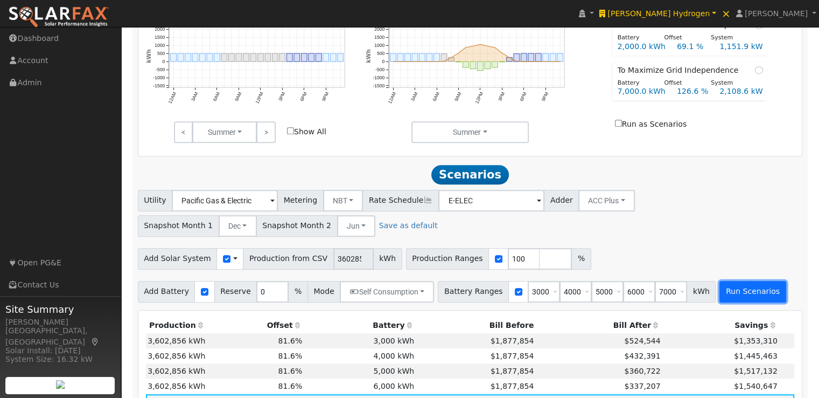
click at [730, 298] on button "Run Scenarios" at bounding box center [753, 292] width 66 height 22
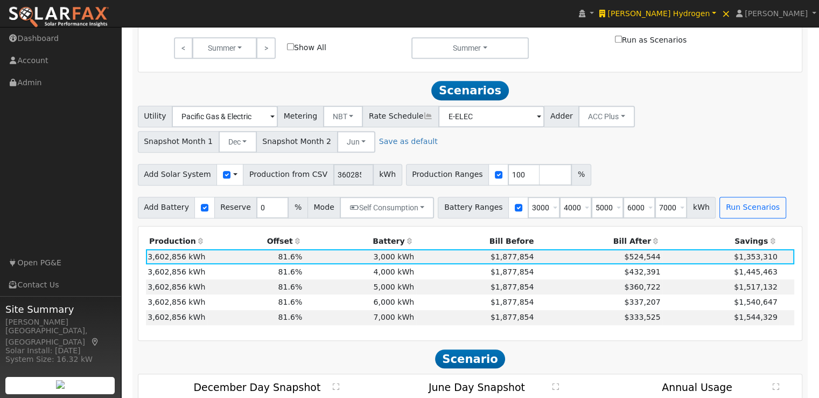
scroll to position [633, 0]
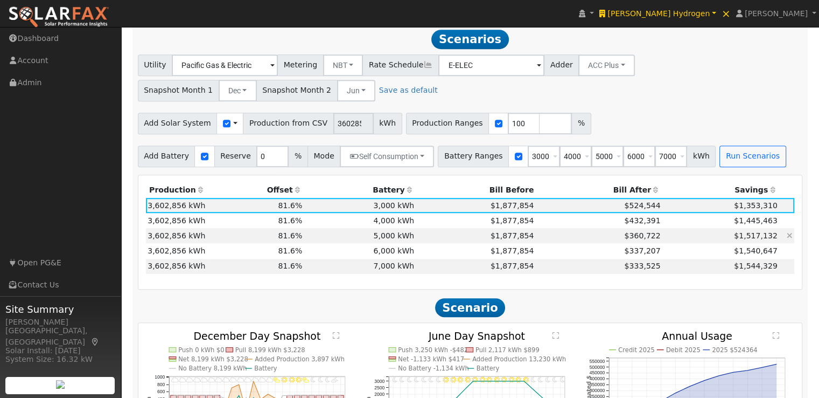
click at [398, 238] on td "5,000 kWh" at bounding box center [360, 235] width 112 height 15
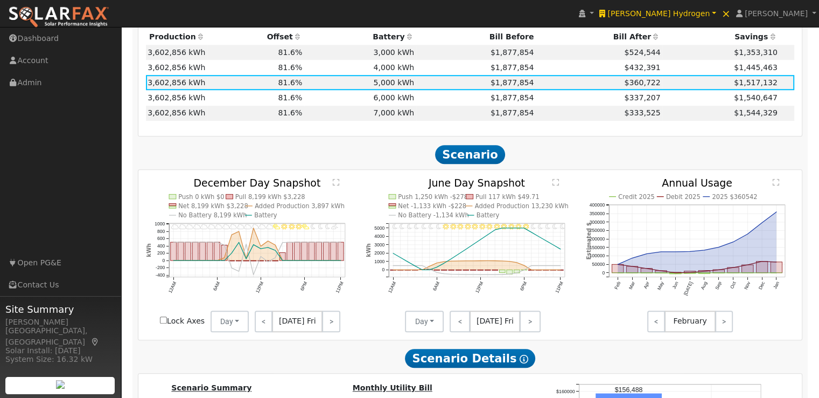
scroll to position [786, 0]
click at [388, 104] on td "6,000 kWh" at bounding box center [360, 97] width 112 height 15
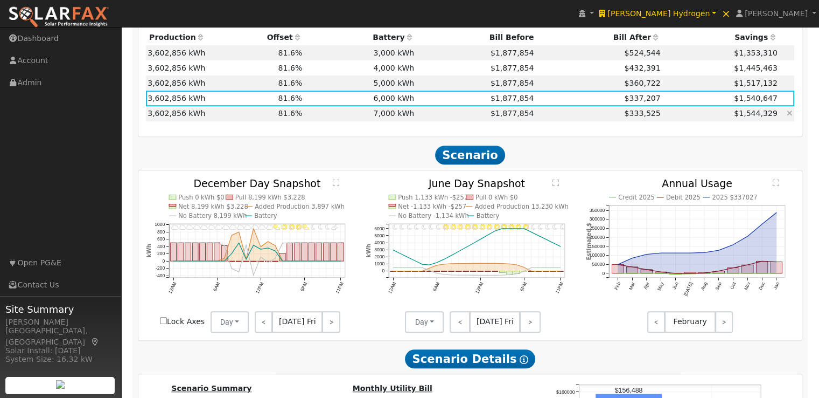
click at [390, 117] on td "7,000 kWh" at bounding box center [360, 113] width 112 height 15
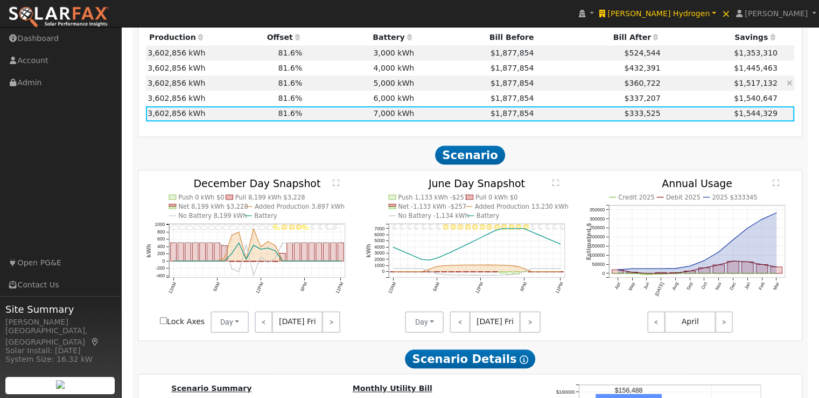
click at [402, 87] on td "5,000 kWh" at bounding box center [360, 82] width 112 height 15
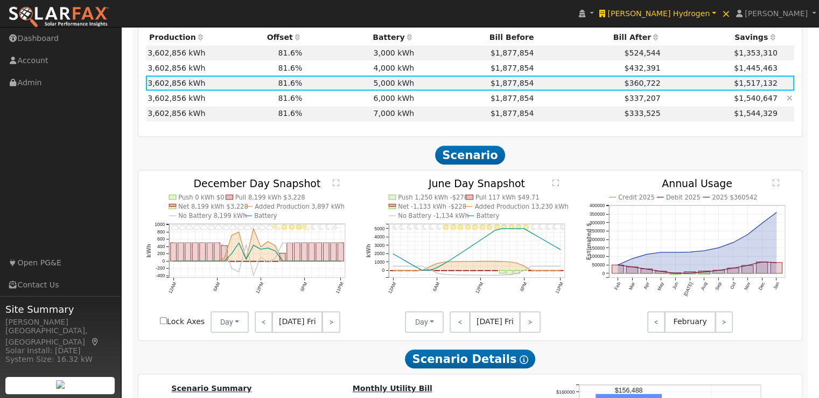
click at [405, 101] on td "6,000 kWh" at bounding box center [360, 97] width 112 height 15
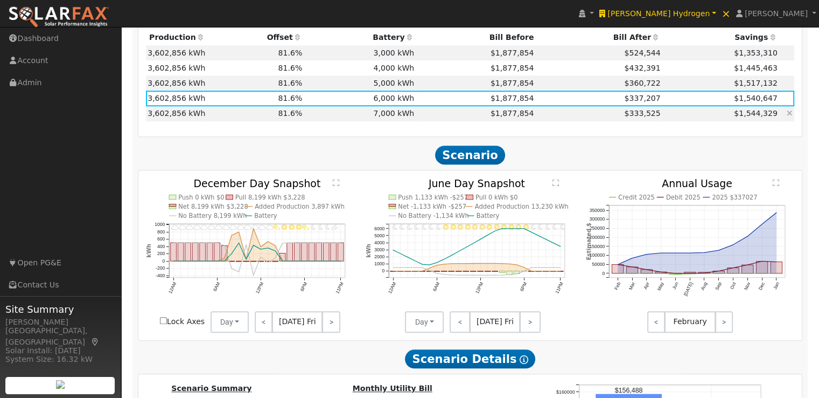
click at [399, 116] on td "7,000 kWh" at bounding box center [360, 113] width 112 height 15
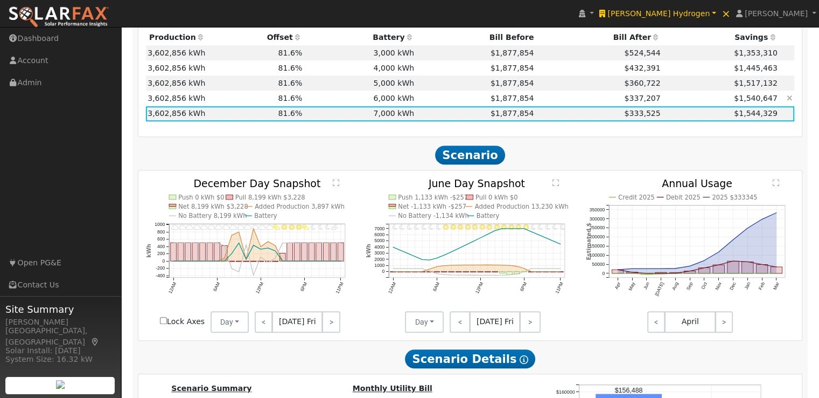
click at [389, 103] on td "6,000 kWh" at bounding box center [360, 97] width 112 height 15
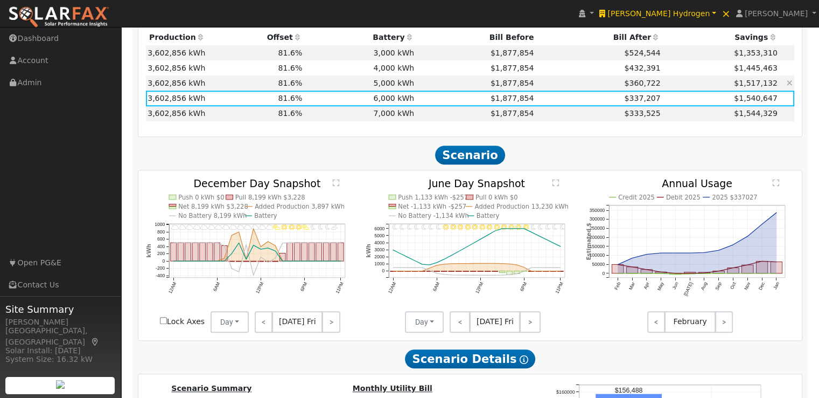
click at [401, 87] on td "5,000 kWh" at bounding box center [360, 82] width 112 height 15
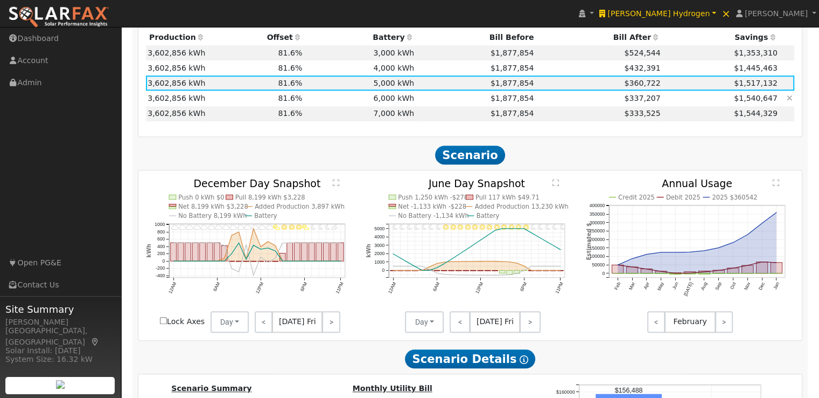
click at [396, 98] on td "6,000 kWh" at bounding box center [360, 97] width 112 height 15
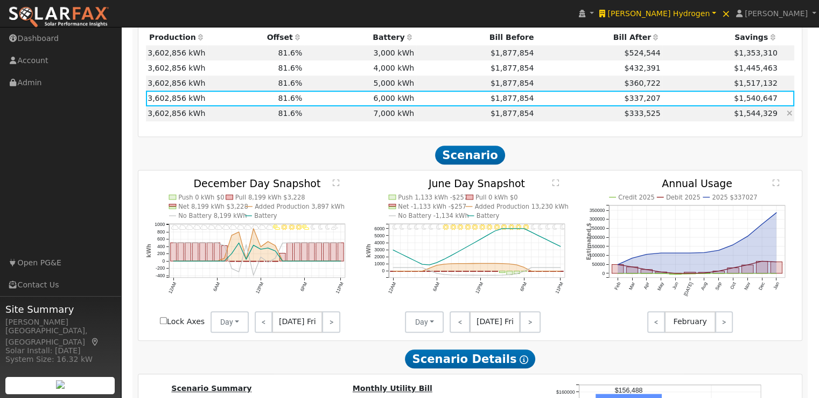
click at [394, 116] on td "7,000 kWh" at bounding box center [360, 113] width 112 height 15
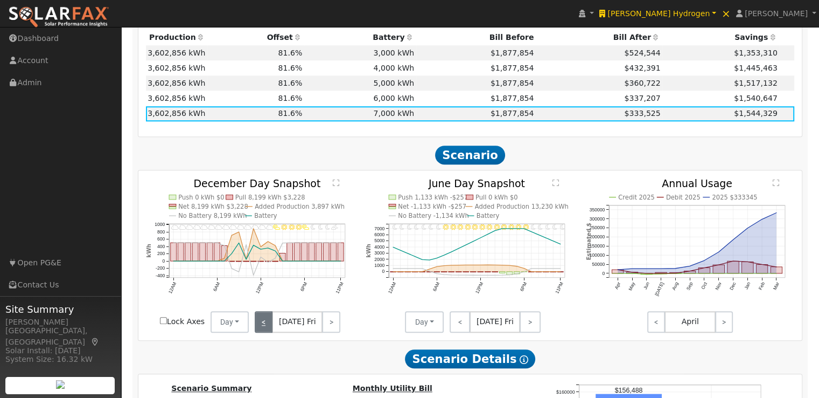
click at [263, 324] on link "<" at bounding box center [264, 322] width 18 height 22
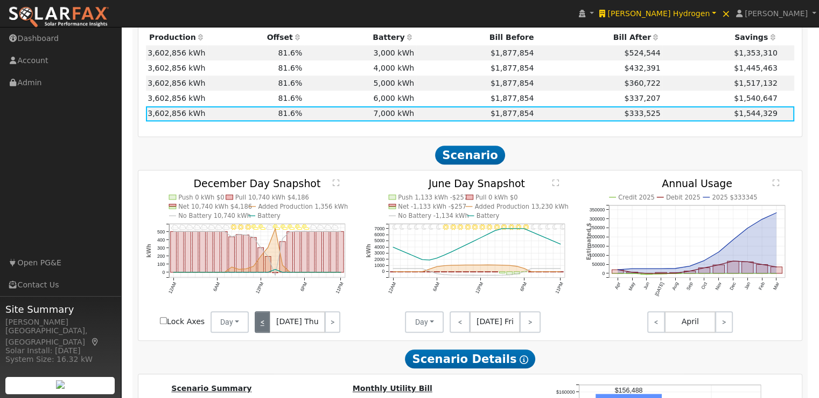
click at [263, 324] on link "<" at bounding box center [263, 322] width 16 height 22
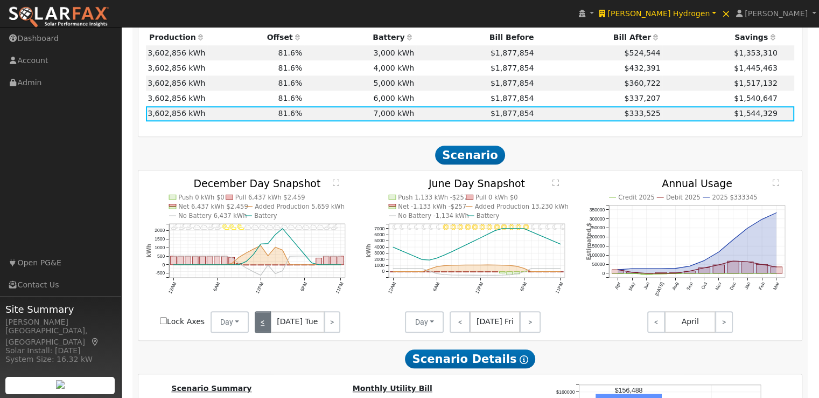
click at [263, 324] on link "<" at bounding box center [263, 322] width 16 height 22
click at [263, 324] on link "<" at bounding box center [262, 322] width 15 height 22
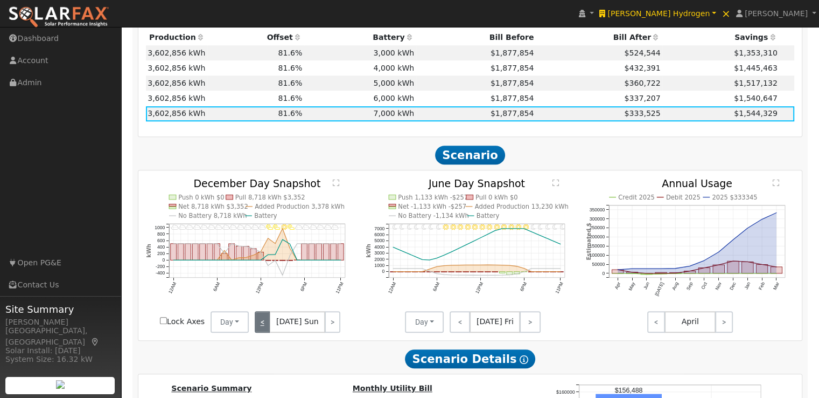
click at [263, 324] on link "<" at bounding box center [262, 322] width 15 height 22
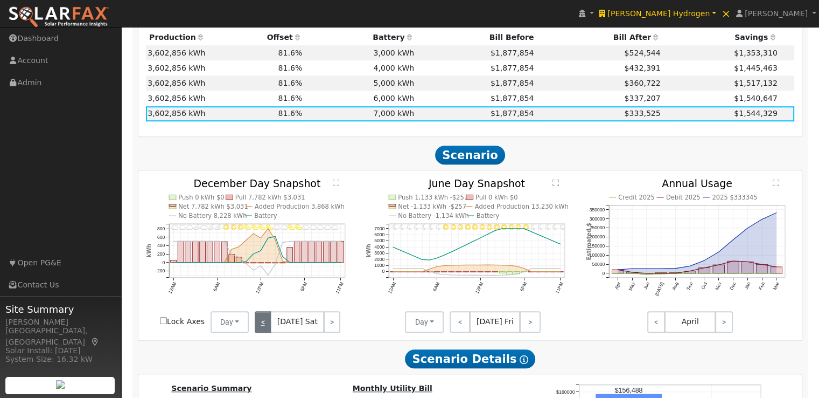
click at [263, 324] on link "<" at bounding box center [263, 322] width 16 height 22
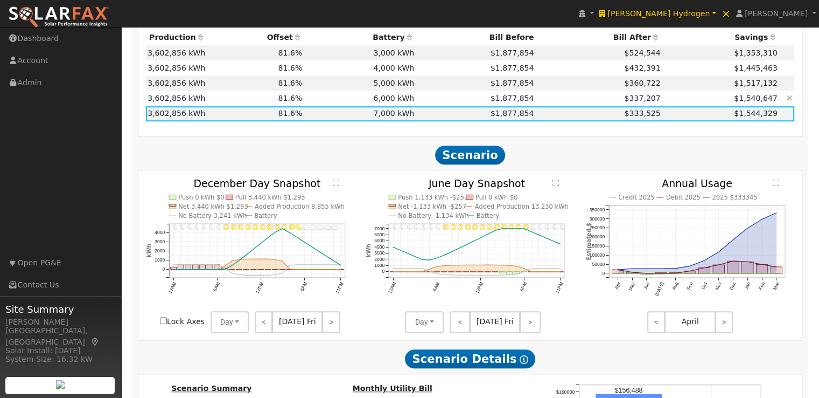
click at [416, 103] on td "$1,877,854" at bounding box center [476, 97] width 120 height 15
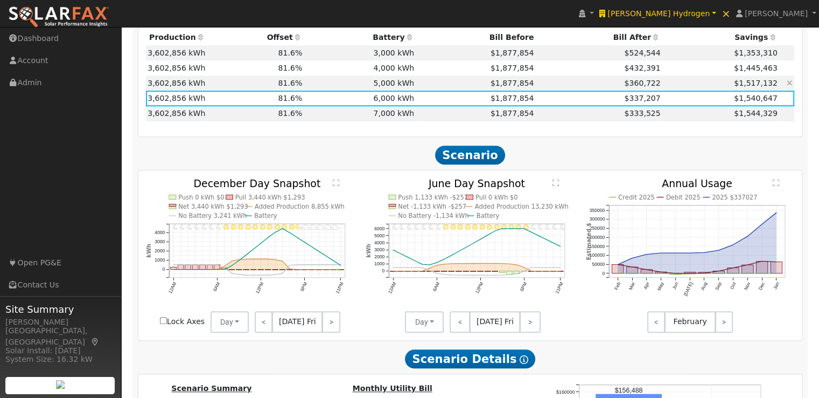
click at [416, 86] on td "$1,877,854" at bounding box center [476, 82] width 120 height 15
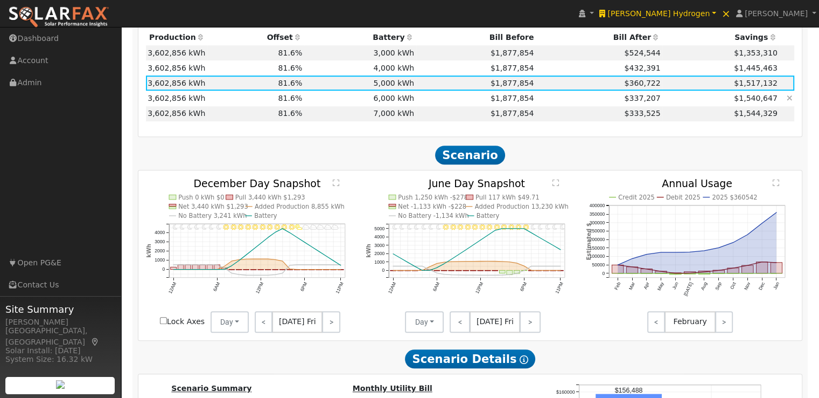
click at [408, 102] on td "6,000 kWh" at bounding box center [360, 97] width 112 height 15
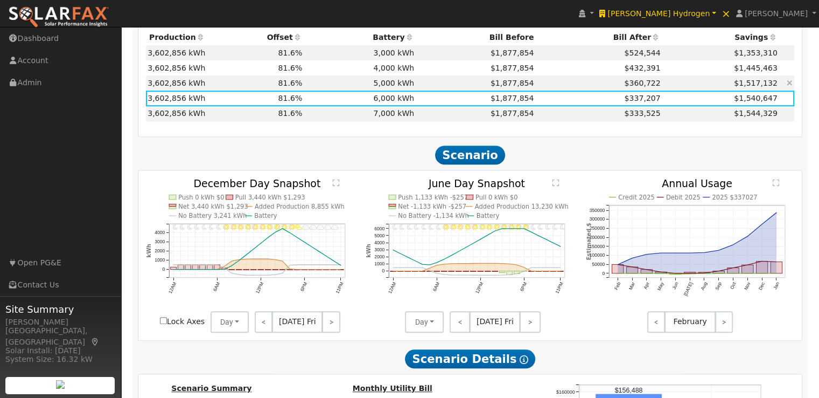
click at [388, 87] on td "5,000 kWh" at bounding box center [360, 82] width 112 height 15
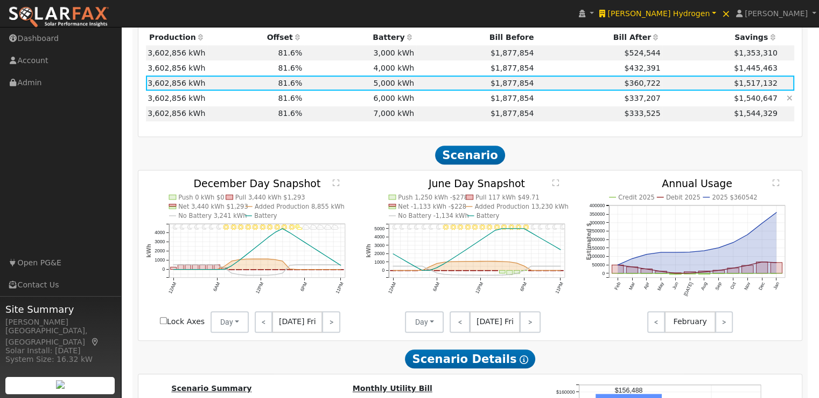
click at [401, 99] on td "6,000 kWh" at bounding box center [360, 97] width 112 height 15
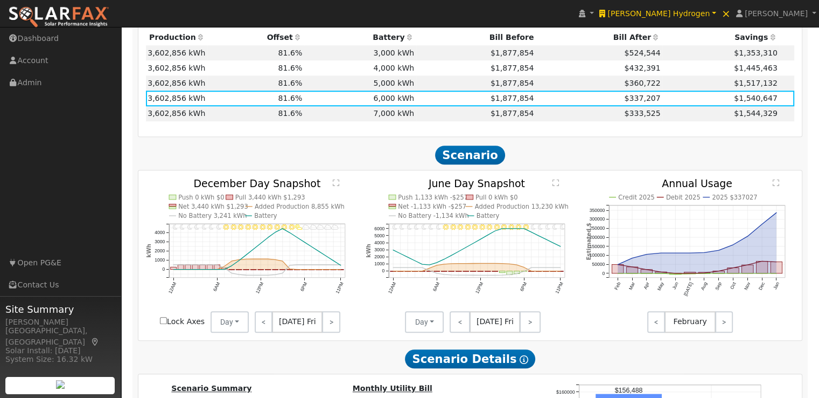
click at [778, 186] on text "" at bounding box center [776, 182] width 6 height 8
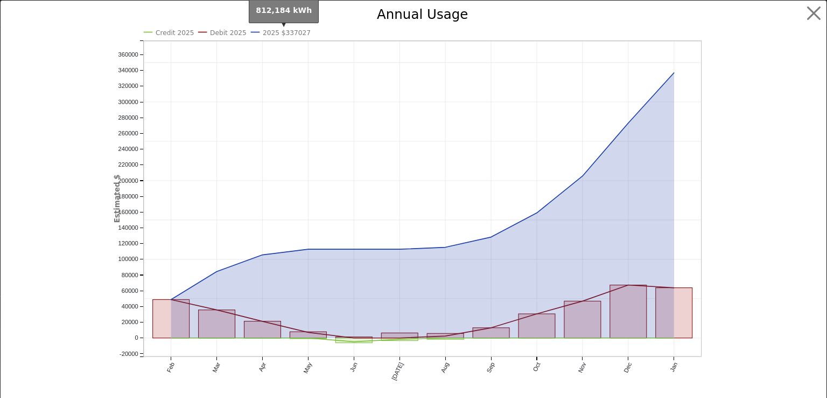
click at [297, 32] on text "2025 $337027" at bounding box center [287, 33] width 48 height 8
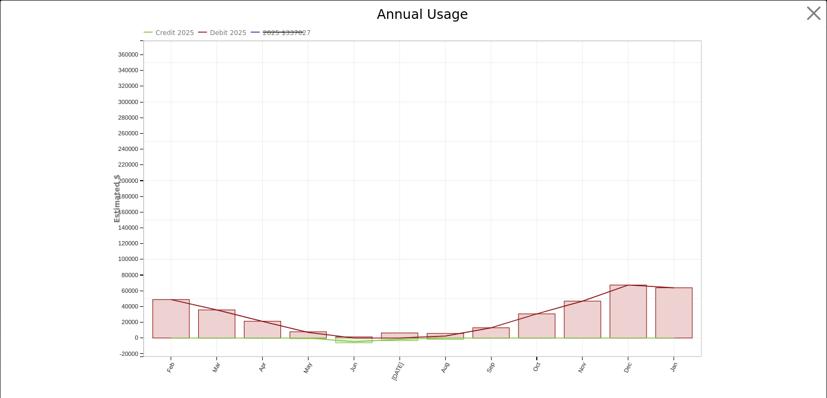
click at [232, 37] on icon "Credit 2025 Debit 2025 2025 $337027 Feb Mar Apr May Jun Jul Aug Sep Oct Nov Dec…" at bounding box center [414, 208] width 600 height 401
click at [213, 31] on text "Debit 2025" at bounding box center [228, 33] width 37 height 8
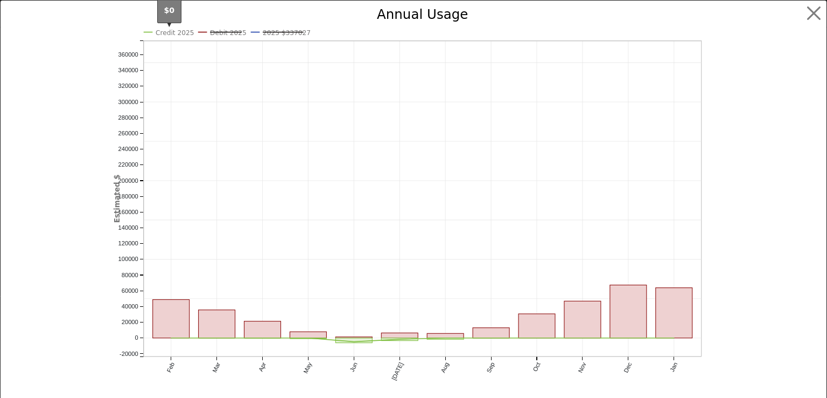
click at [167, 33] on text "Credit 2025" at bounding box center [175, 33] width 39 height 8
click at [808, 8] on button "button" at bounding box center [814, 13] width 20 height 20
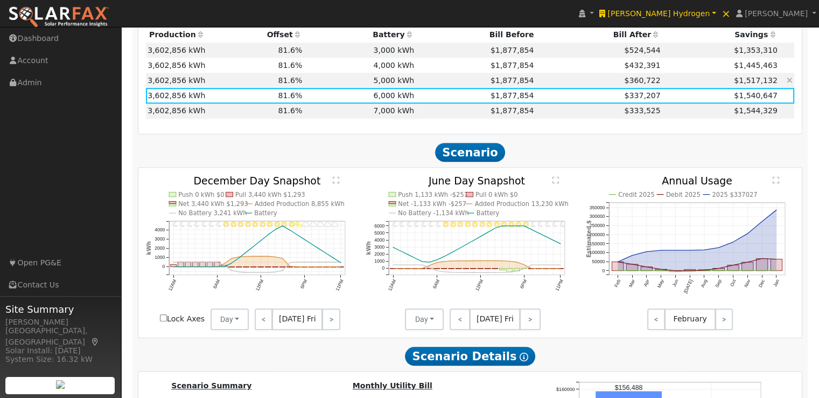
click at [400, 86] on td "5,000 kWh" at bounding box center [360, 80] width 112 height 15
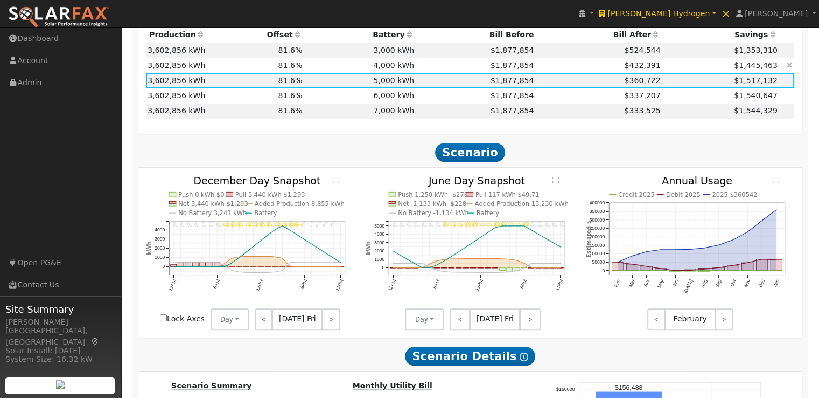
click at [399, 67] on td "4,000 kWh" at bounding box center [360, 65] width 112 height 15
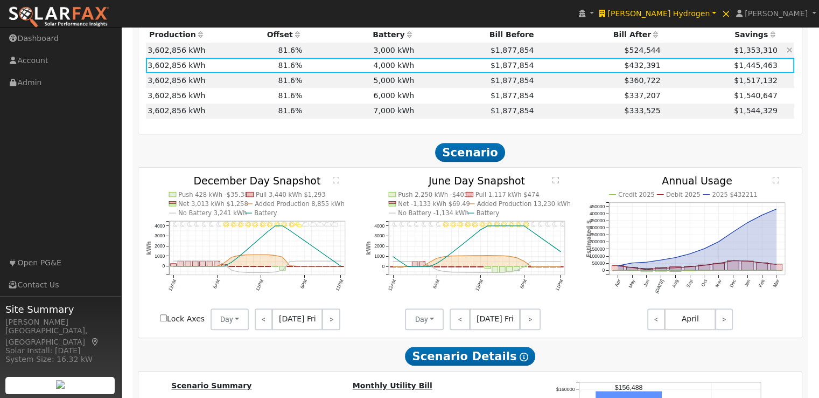
click at [388, 52] on td "3,000 kWh" at bounding box center [360, 50] width 112 height 15
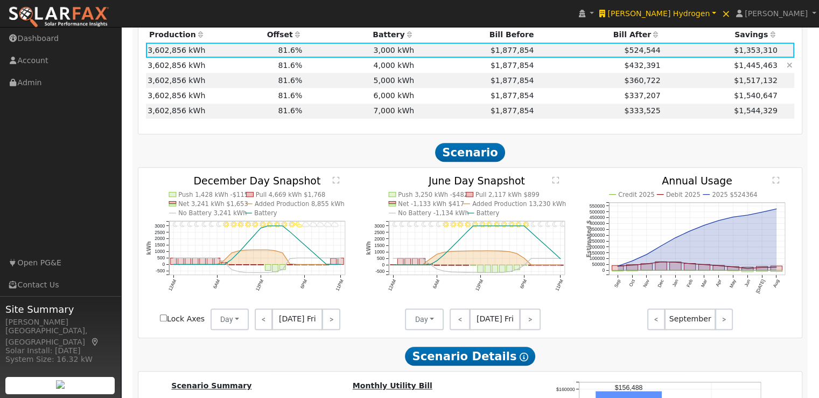
click at [391, 67] on td "4,000 kWh" at bounding box center [360, 65] width 112 height 15
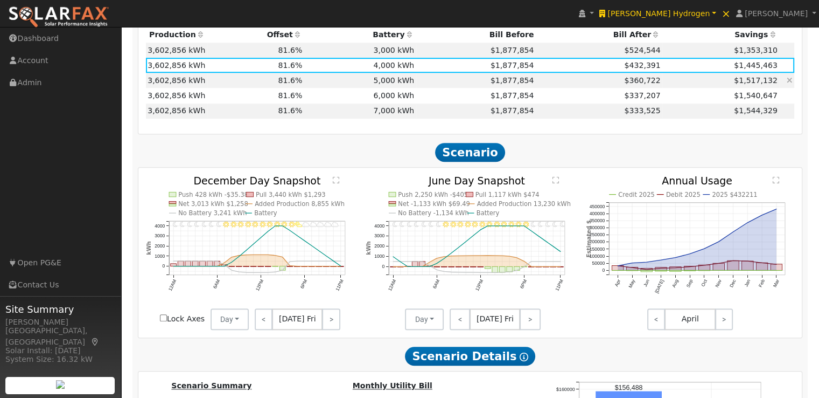
click at [390, 82] on td "5,000 kWh" at bounding box center [360, 80] width 112 height 15
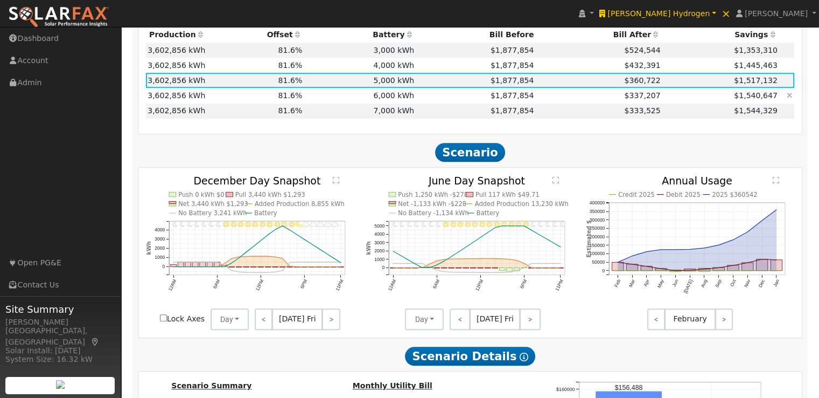
click at [389, 99] on td "6,000 kWh" at bounding box center [360, 95] width 112 height 15
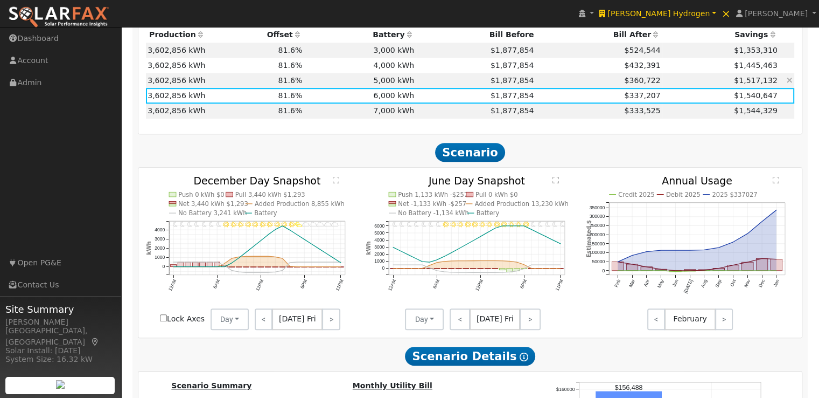
click at [396, 80] on td "5,000 kWh" at bounding box center [360, 80] width 112 height 15
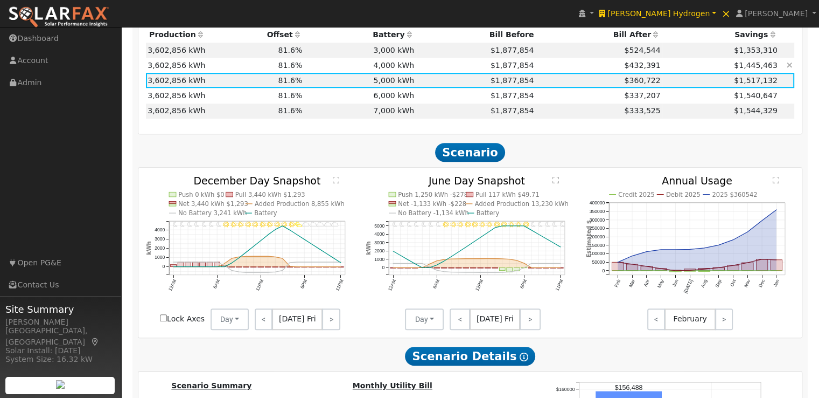
click at [403, 67] on td "4,000 kWh" at bounding box center [360, 65] width 112 height 15
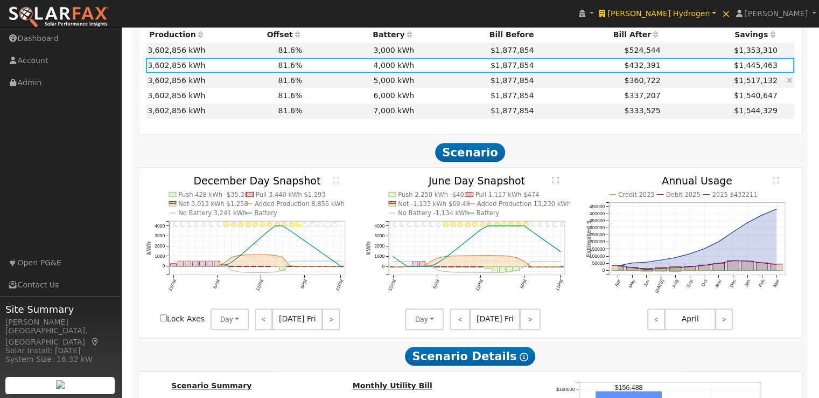
click at [398, 84] on td "5,000 kWh" at bounding box center [360, 80] width 112 height 15
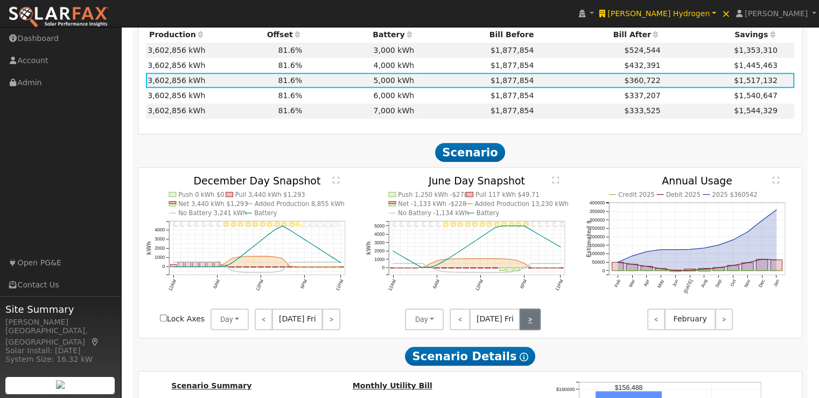
click at [527, 324] on link ">" at bounding box center [530, 319] width 21 height 22
click at [456, 323] on link "<" at bounding box center [459, 319] width 19 height 22
click at [456, 323] on link "<" at bounding box center [459, 319] width 18 height 22
click at [456, 323] on link "<" at bounding box center [458, 319] width 17 height 22
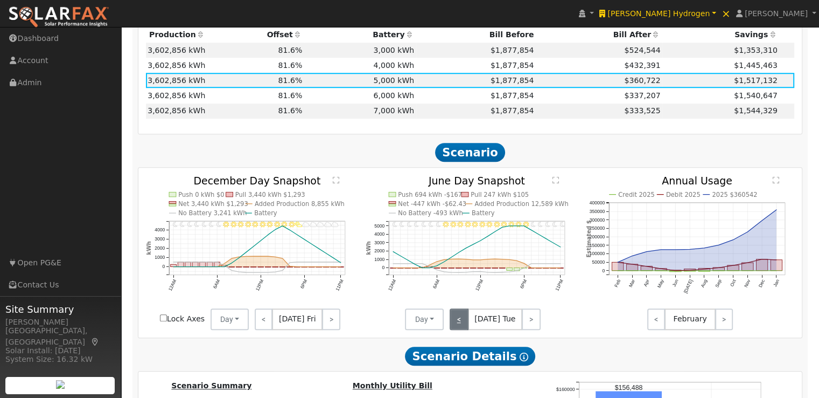
click at [456, 323] on link "<" at bounding box center [459, 319] width 19 height 22
click at [456, 323] on link "<" at bounding box center [459, 319] width 18 height 22
click at [456, 323] on link "<" at bounding box center [459, 319] width 19 height 22
click at [456, 323] on link "<" at bounding box center [460, 319] width 21 height 22
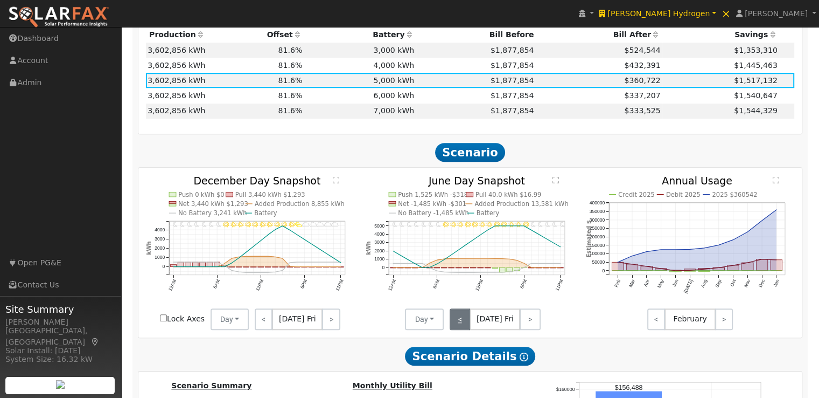
click at [456, 323] on link "<" at bounding box center [460, 319] width 21 height 22
click at [456, 323] on link "<" at bounding box center [458, 319] width 17 height 22
click at [456, 323] on link "<" at bounding box center [459, 319] width 19 height 22
click at [456, 323] on link "<" at bounding box center [458, 319] width 17 height 22
click at [456, 323] on link "<" at bounding box center [459, 319] width 18 height 22
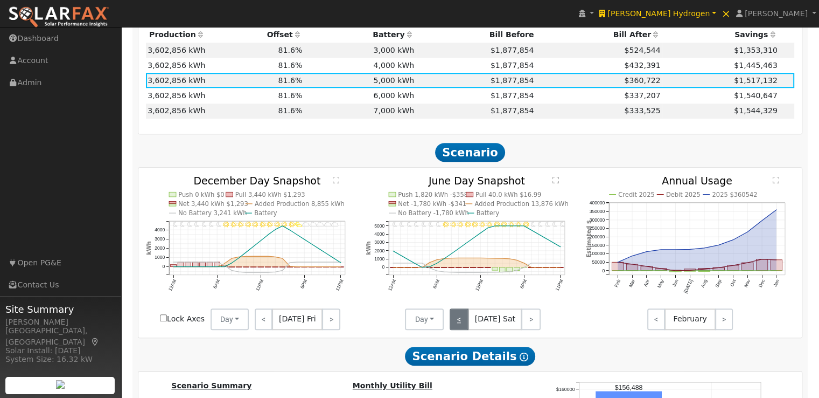
click at [456, 323] on link "<" at bounding box center [459, 319] width 19 height 22
click at [456, 323] on link "<" at bounding box center [460, 319] width 21 height 22
click at [456, 323] on link "<" at bounding box center [459, 319] width 18 height 22
click at [456, 323] on link "<" at bounding box center [458, 319] width 17 height 22
click at [456, 323] on link "<" at bounding box center [459, 319] width 19 height 22
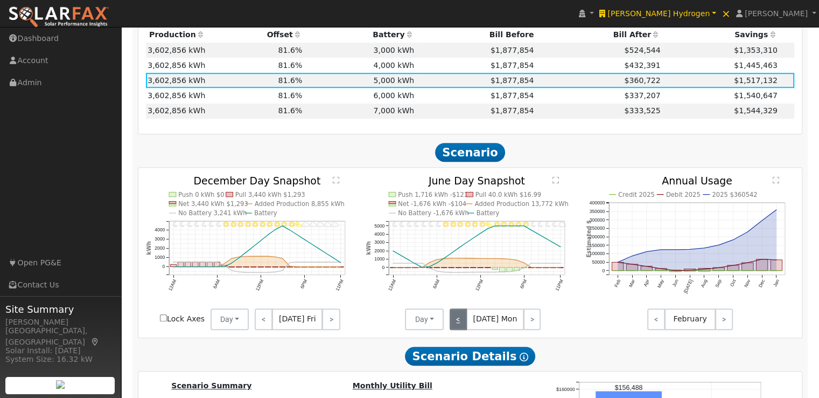
click at [456, 323] on link "<" at bounding box center [458, 319] width 17 height 22
click at [456, 323] on link "<" at bounding box center [459, 319] width 18 height 22
click at [456, 323] on link "<" at bounding box center [459, 319] width 19 height 22
click at [456, 323] on link "<" at bounding box center [460, 319] width 21 height 22
click at [456, 323] on link "<" at bounding box center [459, 319] width 18 height 22
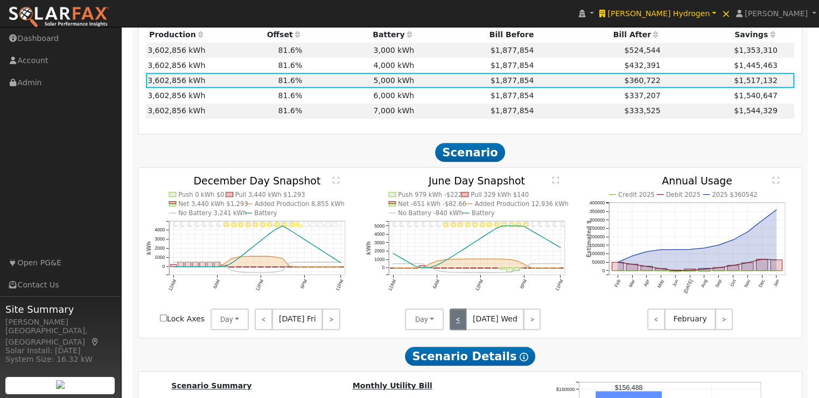
click at [456, 323] on link "<" at bounding box center [458, 319] width 17 height 22
click at [456, 323] on link "<" at bounding box center [459, 319] width 19 height 22
click at [456, 323] on link "<" at bounding box center [458, 319] width 17 height 22
click at [522, 322] on link ">" at bounding box center [531, 319] width 18 height 22
click at [524, 322] on link ">" at bounding box center [532, 319] width 17 height 22
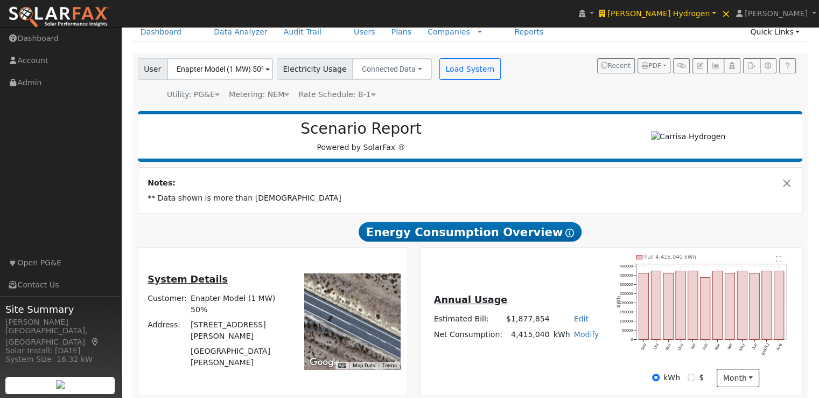
scroll to position [0, 0]
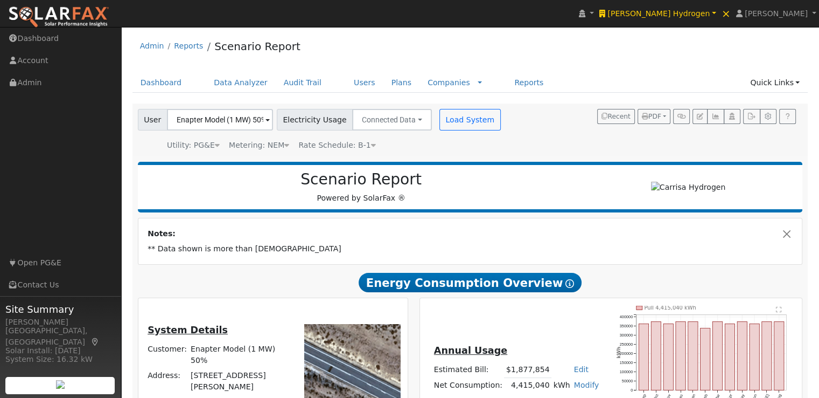
click at [266, 119] on span at bounding box center [268, 120] width 4 height 12
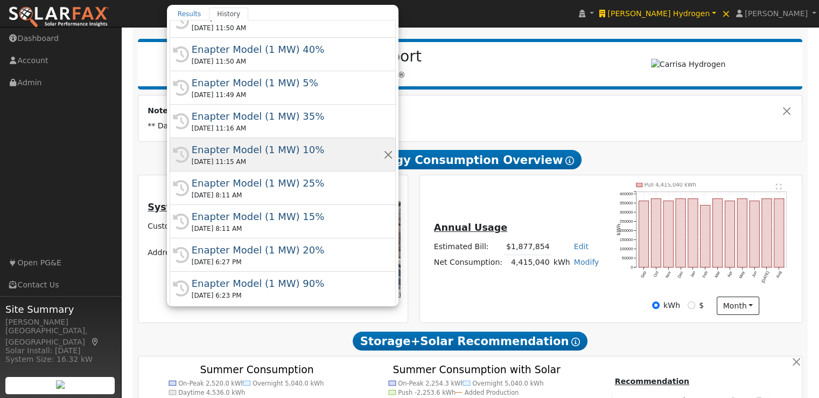
scroll to position [124, 0]
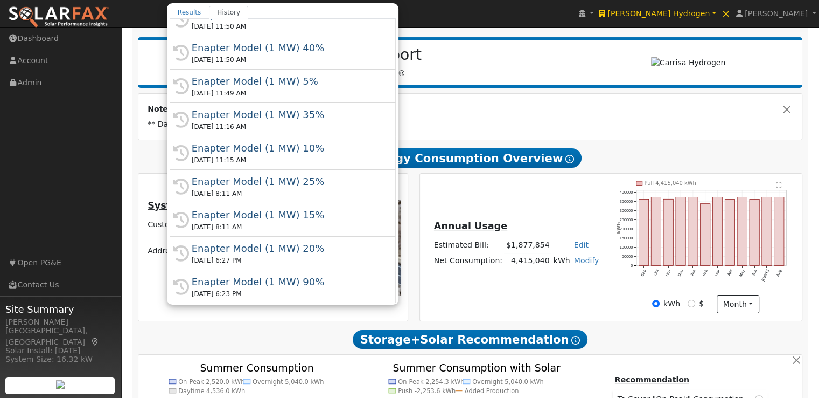
click at [568, 88] on div "Scenario Report Powered by SolarFax ®" at bounding box center [470, 62] width 665 height 51
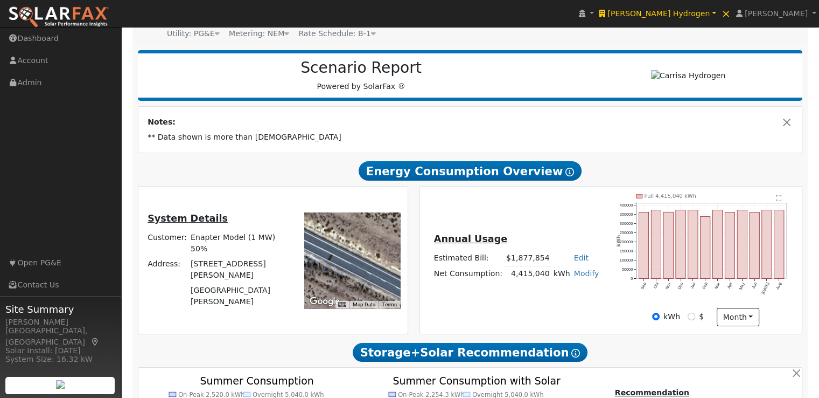
scroll to position [0, 0]
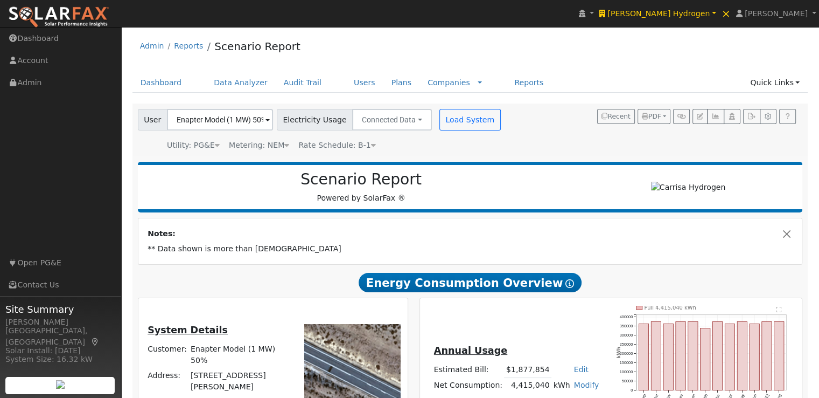
click at [266, 117] on span at bounding box center [268, 120] width 4 height 12
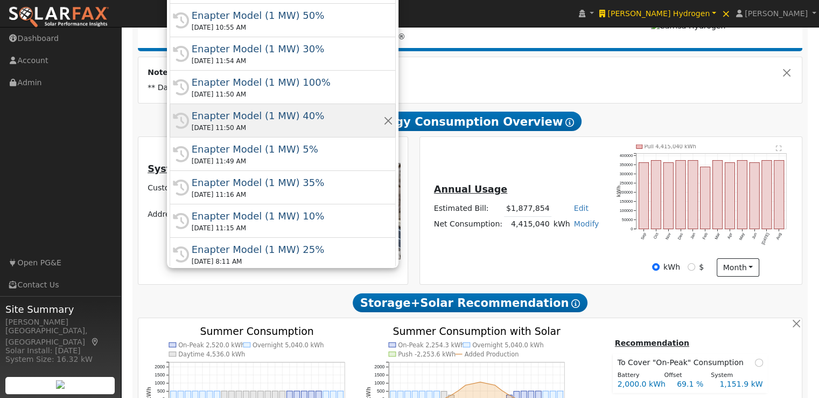
drag, startPoint x: 270, startPoint y: 249, endPoint x: 333, endPoint y: 123, distance: 140.9
click at [333, 123] on div "Enter text to search History Enapter Model (1 MW) 50% 09/05/2025 10:55 AM Histo…" at bounding box center [283, 123] width 226 height 283
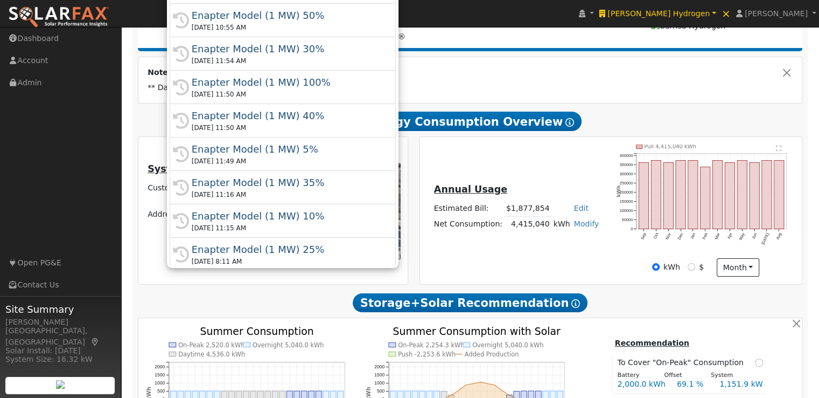
click at [457, 71] on td "Notes:" at bounding box center [470, 72] width 649 height 15
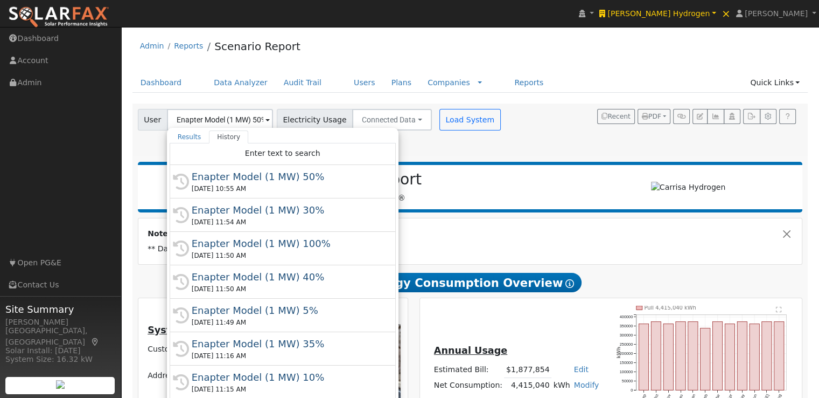
click at [506, 148] on div "User Enapter Model (1 MW) 50% Results History All Companies "Enapter Model (1 M…" at bounding box center [468, 128] width 665 height 46
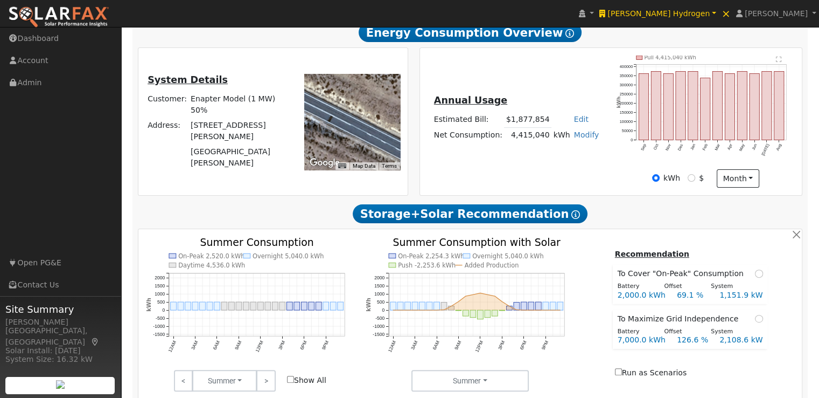
scroll to position [250, 0]
click at [37, 38] on link "Dashboard" at bounding box center [60, 38] width 121 height 22
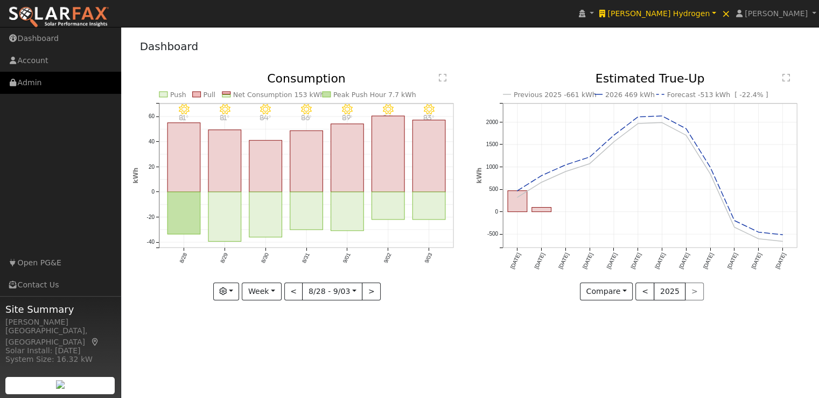
click at [25, 79] on link "Admin" at bounding box center [60, 83] width 121 height 22
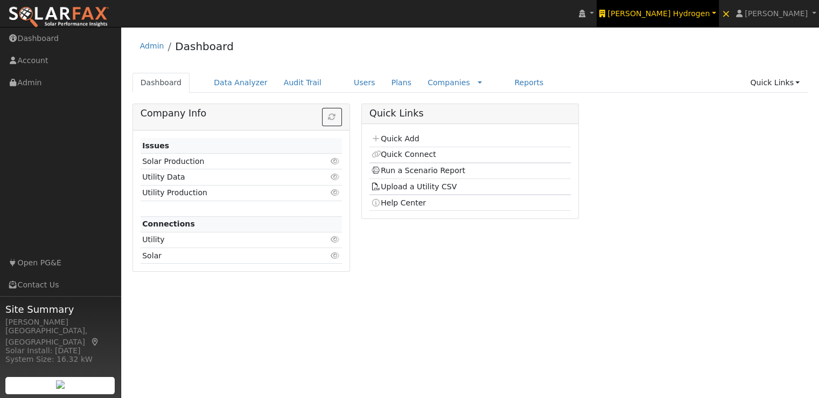
click at [677, 10] on span "[PERSON_NAME] Hydrogen" at bounding box center [659, 13] width 102 height 9
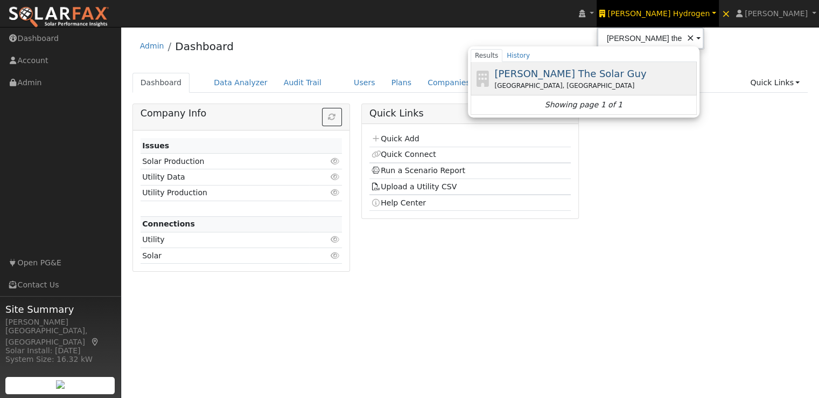
click at [613, 72] on span "[PERSON_NAME] The Solar Guy" at bounding box center [570, 73] width 152 height 11
type input "[PERSON_NAME] The Solar Guy"
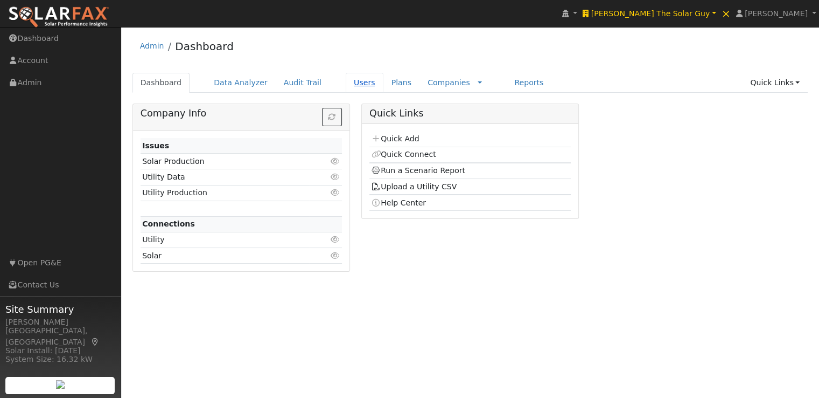
click at [346, 82] on link "Users" at bounding box center [365, 83] width 38 height 20
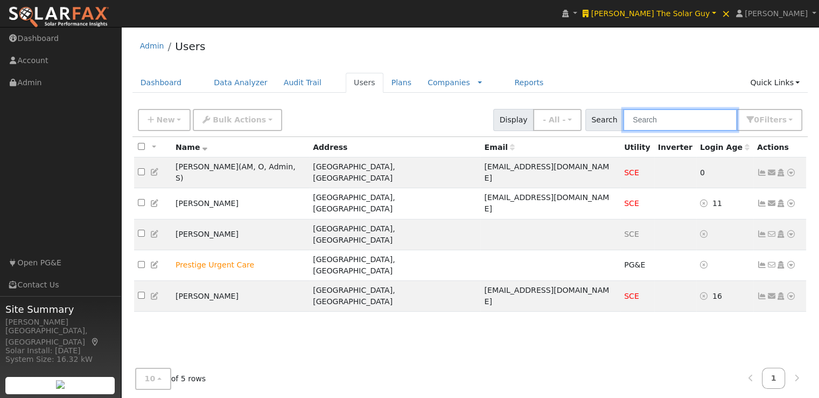
click at [682, 119] on input "text" at bounding box center [680, 120] width 114 height 22
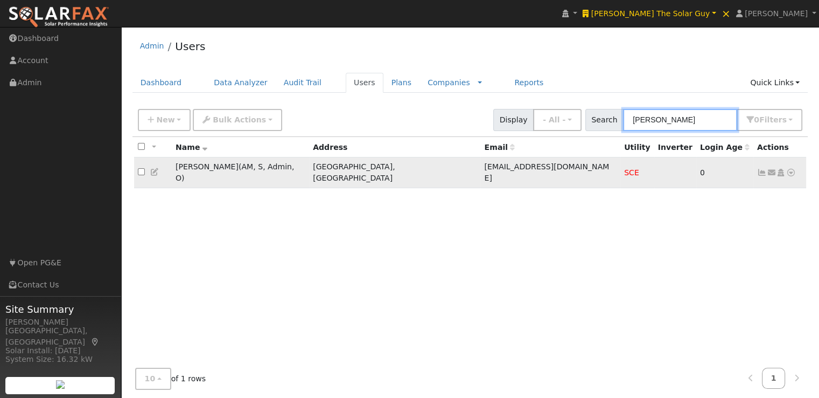
type input "[PERSON_NAME]"
click at [782, 169] on icon at bounding box center [781, 173] width 10 height 8
